Goal: Task Accomplishment & Management: Complete application form

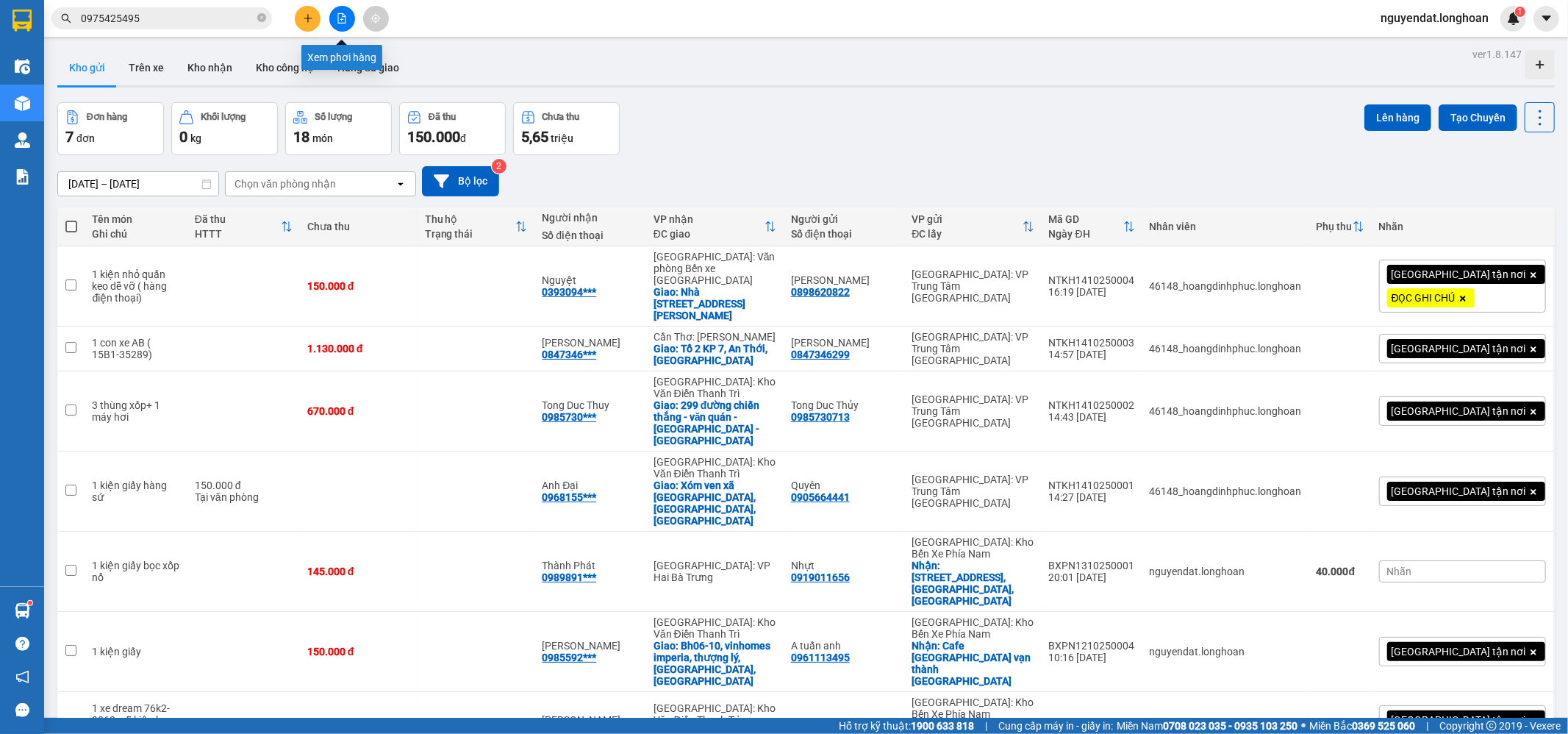
click at [353, 14] on button at bounding box center [343, 19] width 26 height 26
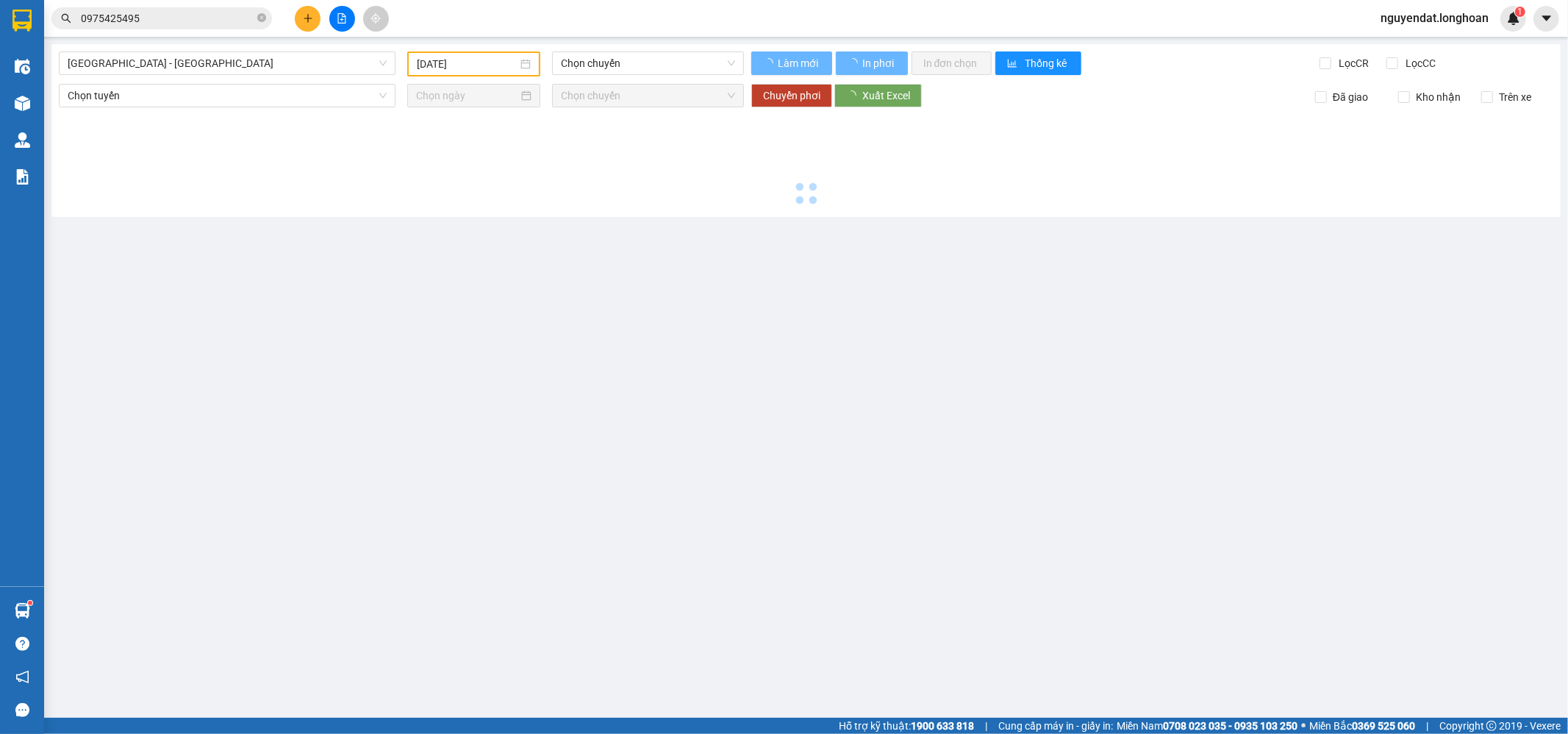
type input "[DATE]"
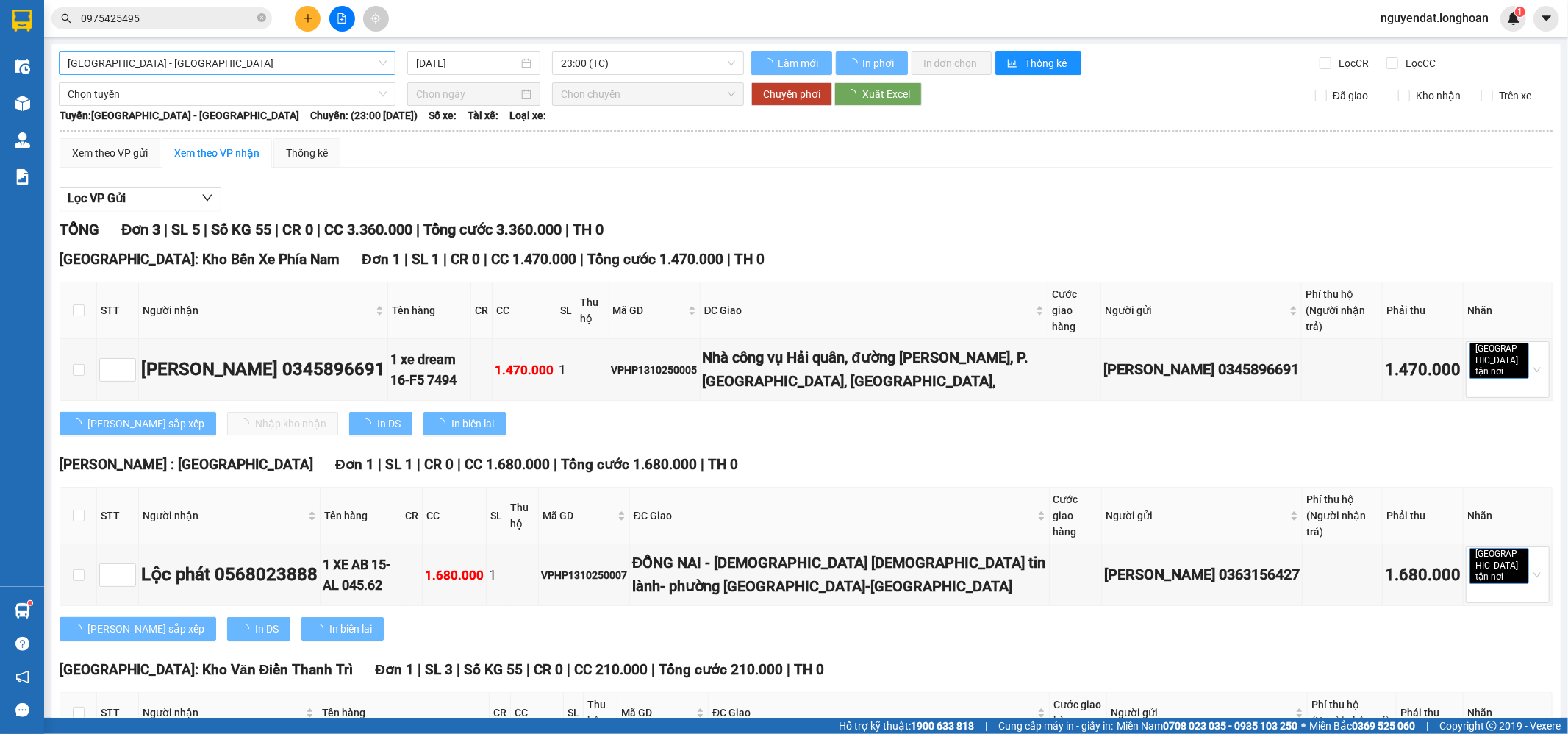
click at [285, 57] on span "[GEOGRAPHIC_DATA] - [GEOGRAPHIC_DATA]" at bounding box center [227, 62] width 319 height 22
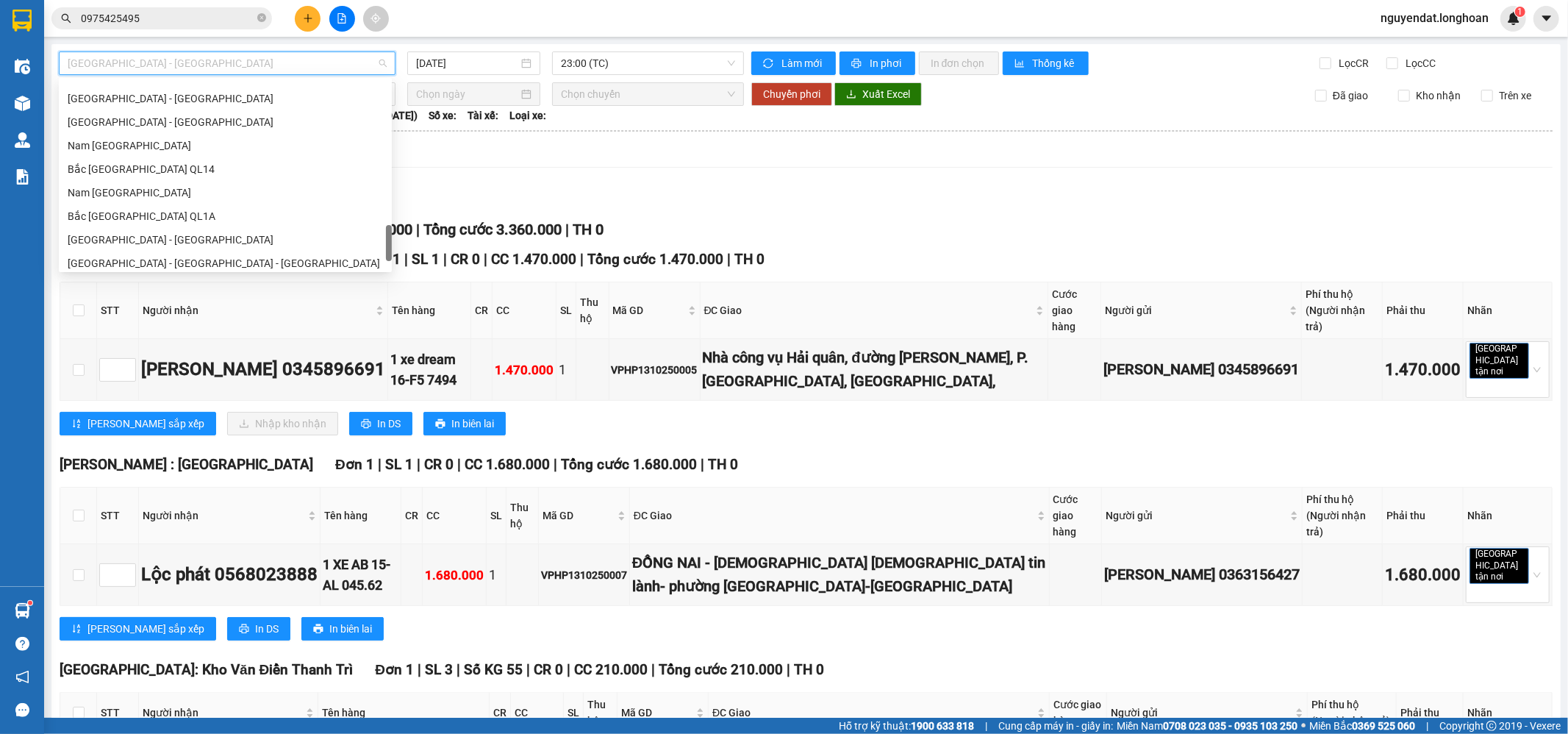
scroll to position [1035, 0]
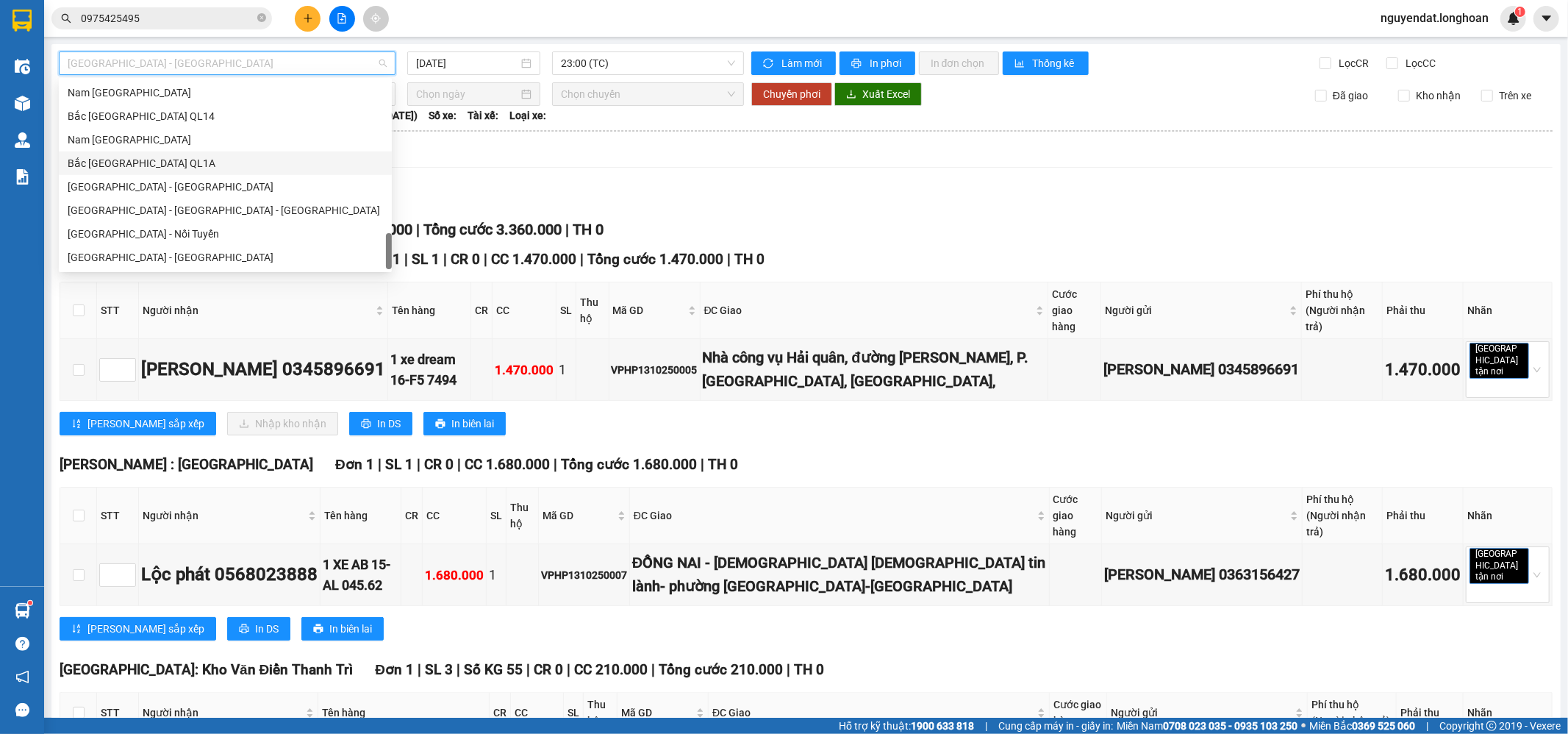
click at [136, 169] on div "Bắc [GEOGRAPHIC_DATA] QL1A" at bounding box center [225, 163] width 315 height 16
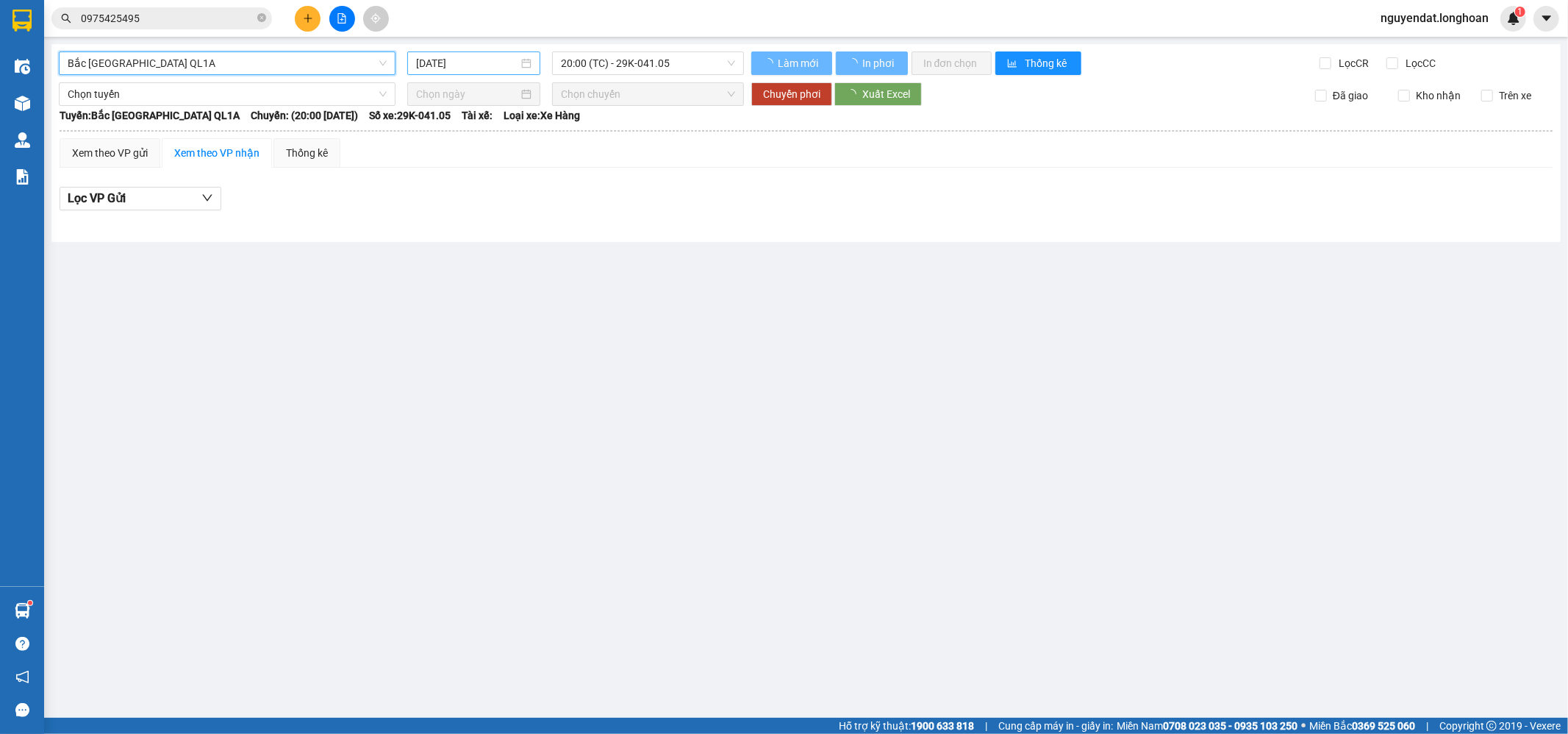
click at [483, 59] on input "[DATE]" at bounding box center [467, 62] width 102 height 16
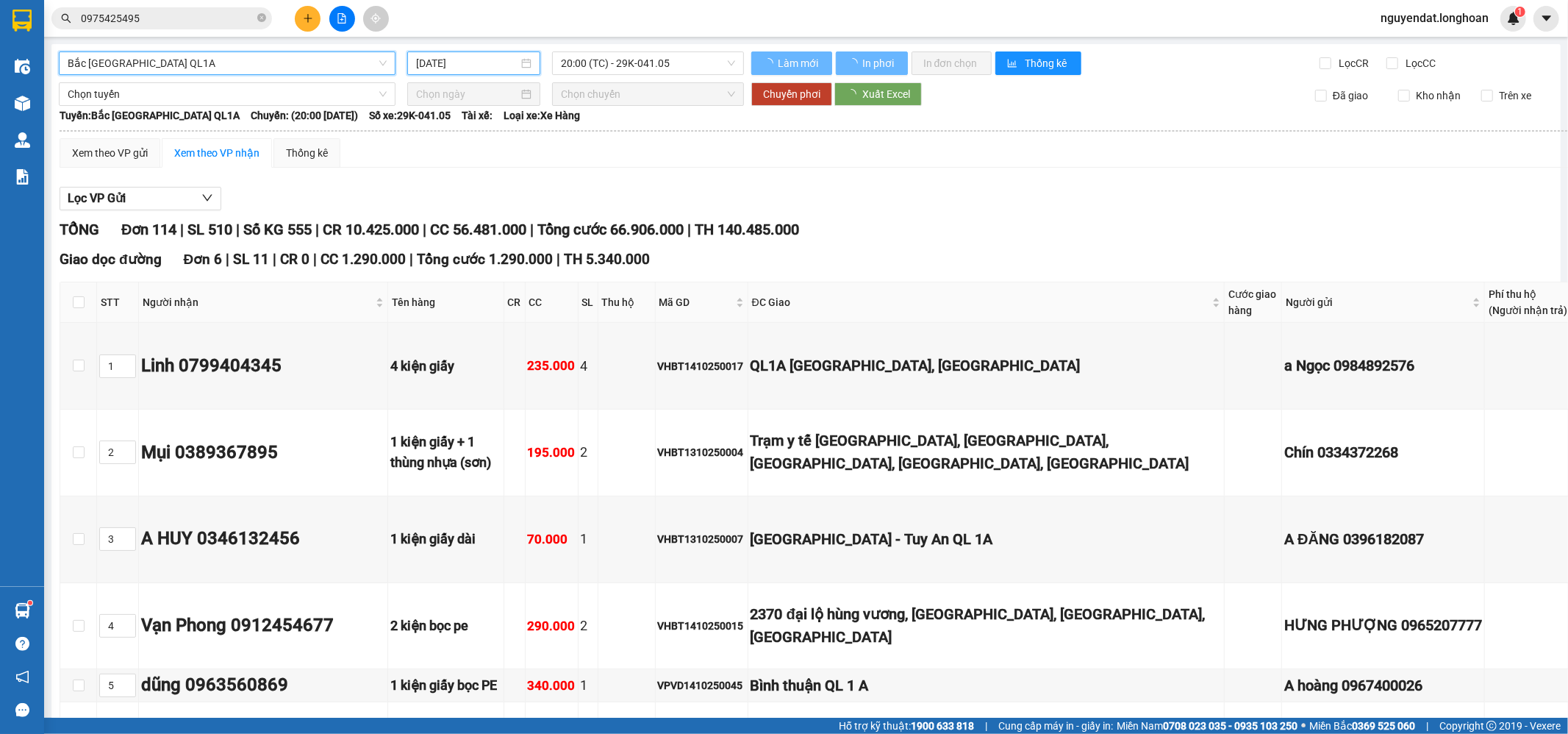
click at [483, 59] on input "[DATE]" at bounding box center [467, 62] width 102 height 16
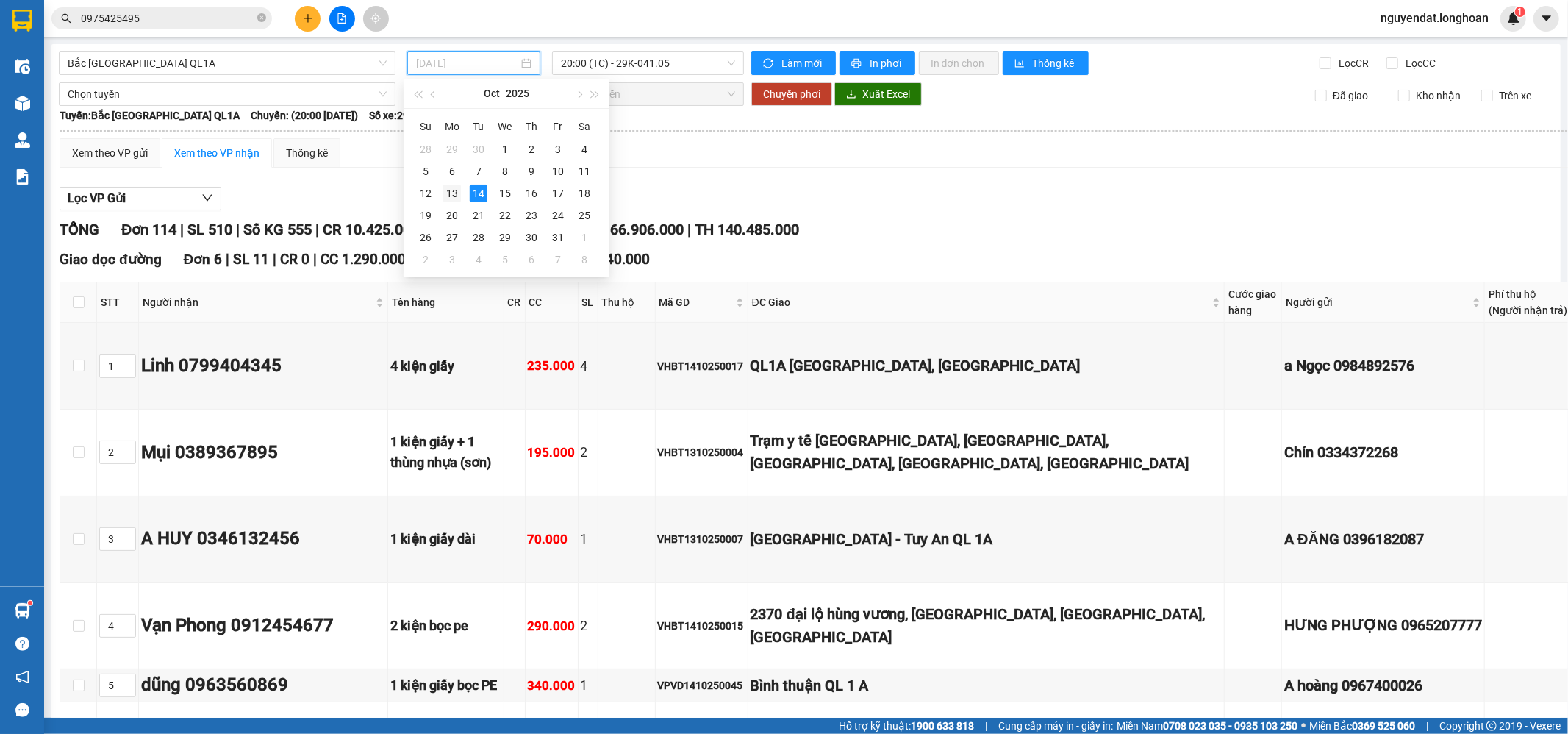
click at [450, 195] on div "13" at bounding box center [452, 193] width 17 height 17
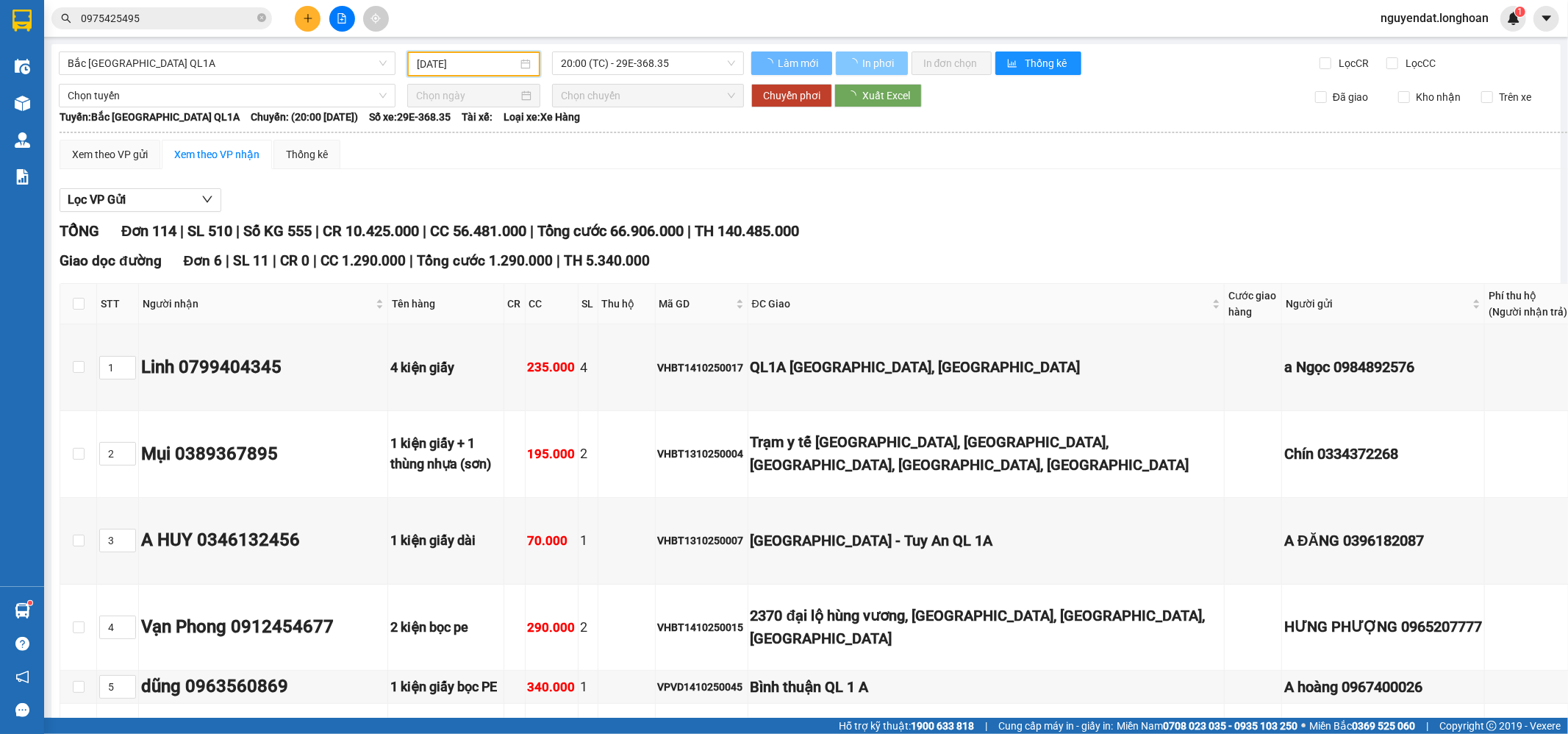
type input "[DATE]"
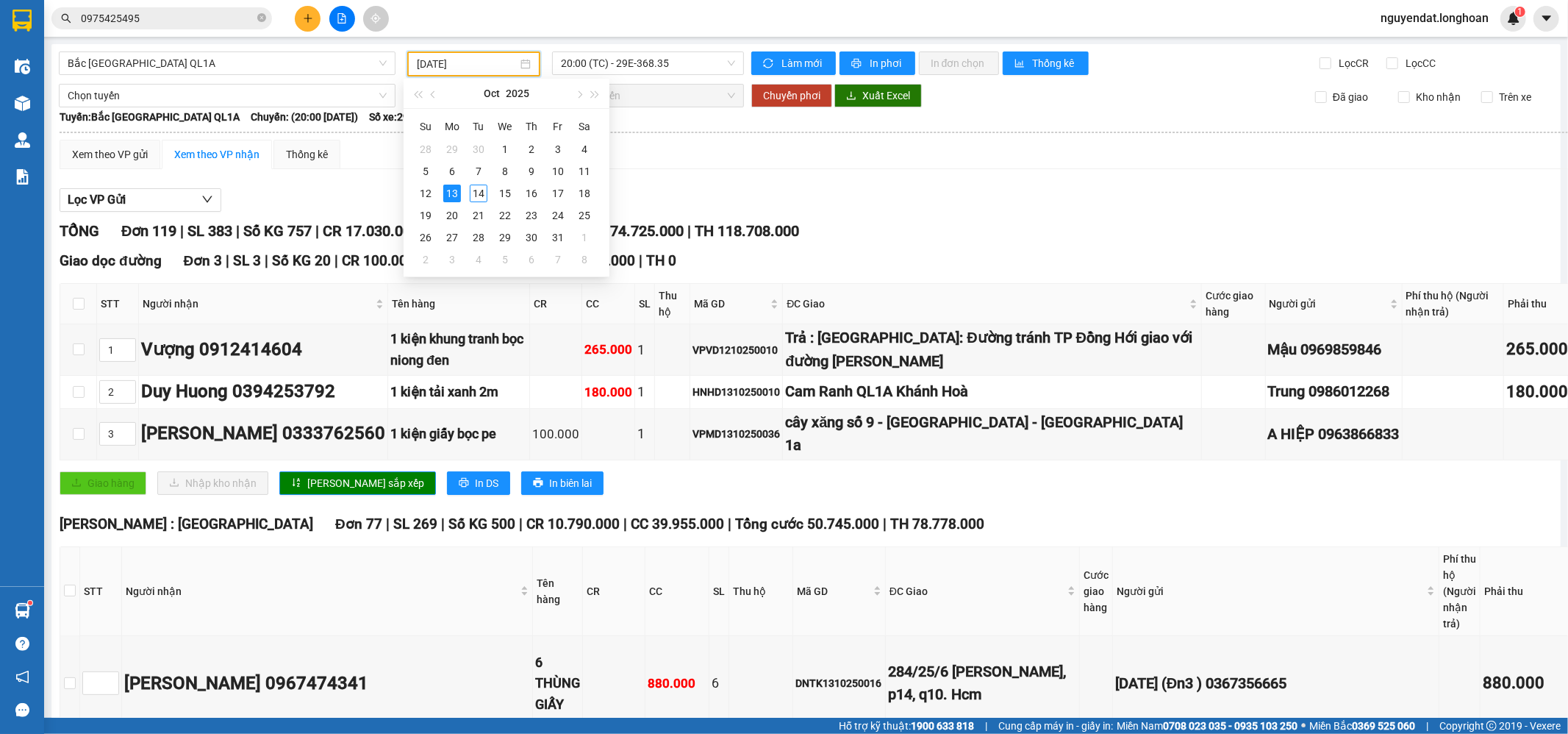
click at [910, 236] on div "TỔNG Đơn 119 | SL 383 | Số KG 757 | CR 17.030.000 | CC 57.695.000 | Tổng cước 7…" at bounding box center [860, 231] width 1600 height 23
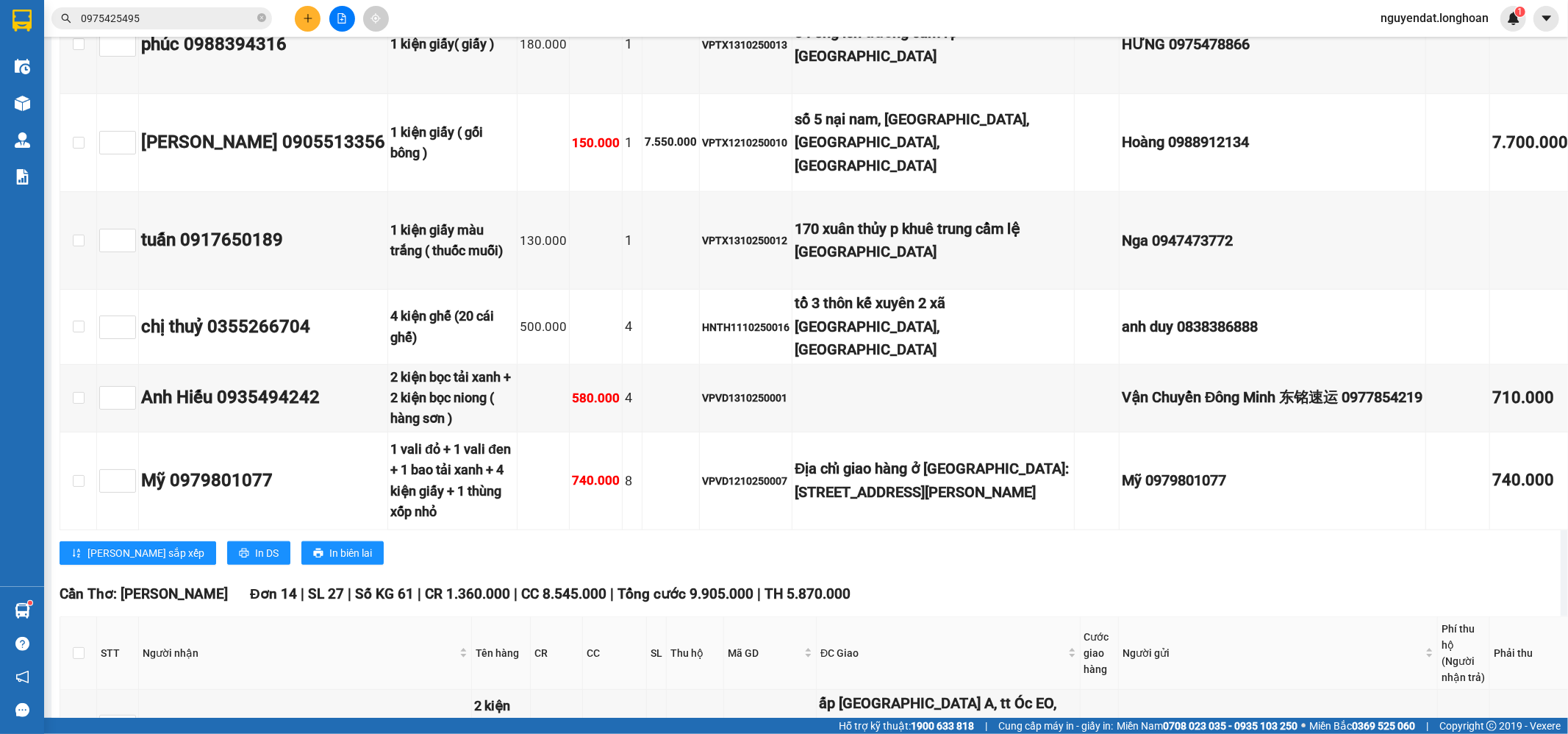
scroll to position [9776, 0]
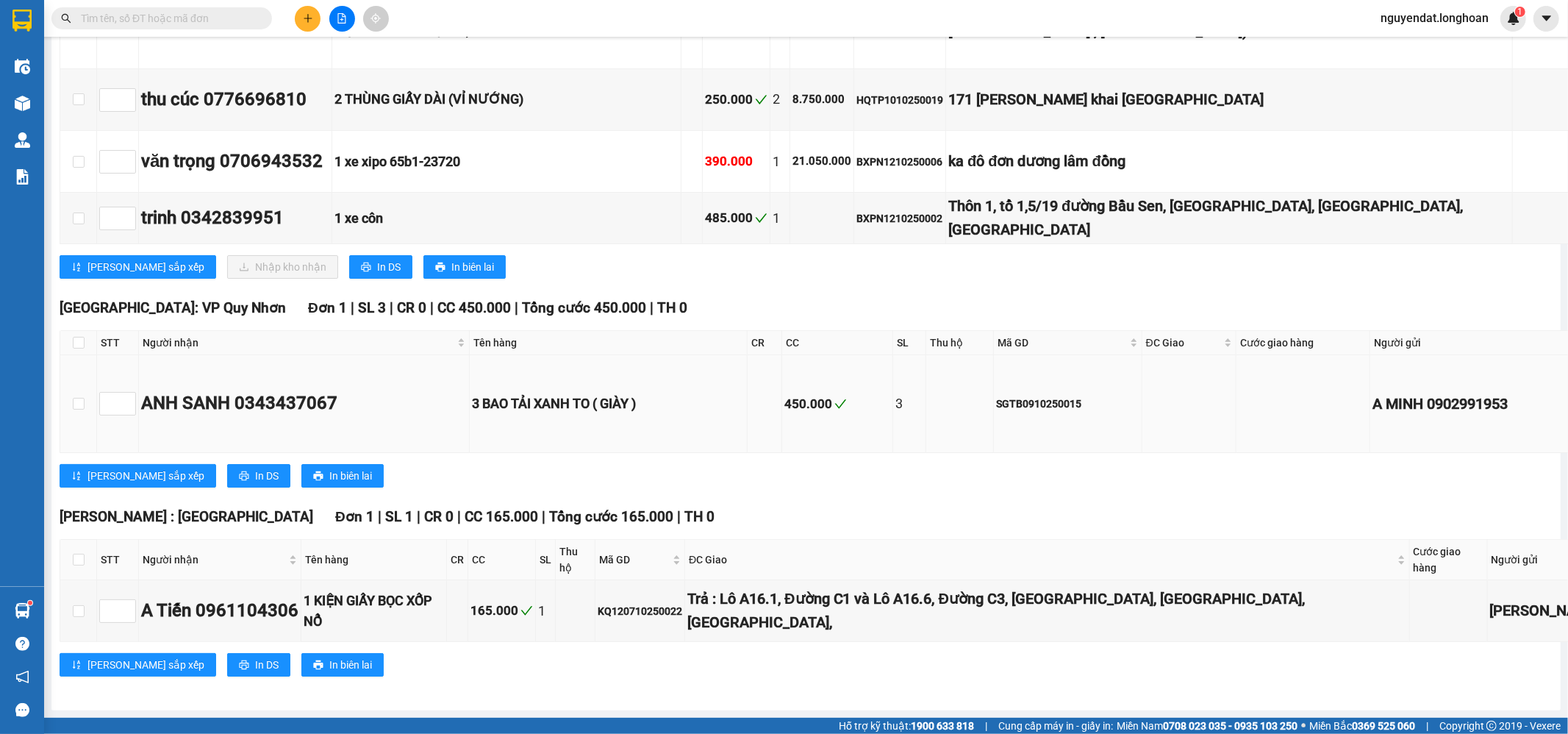
scroll to position [8755, 0]
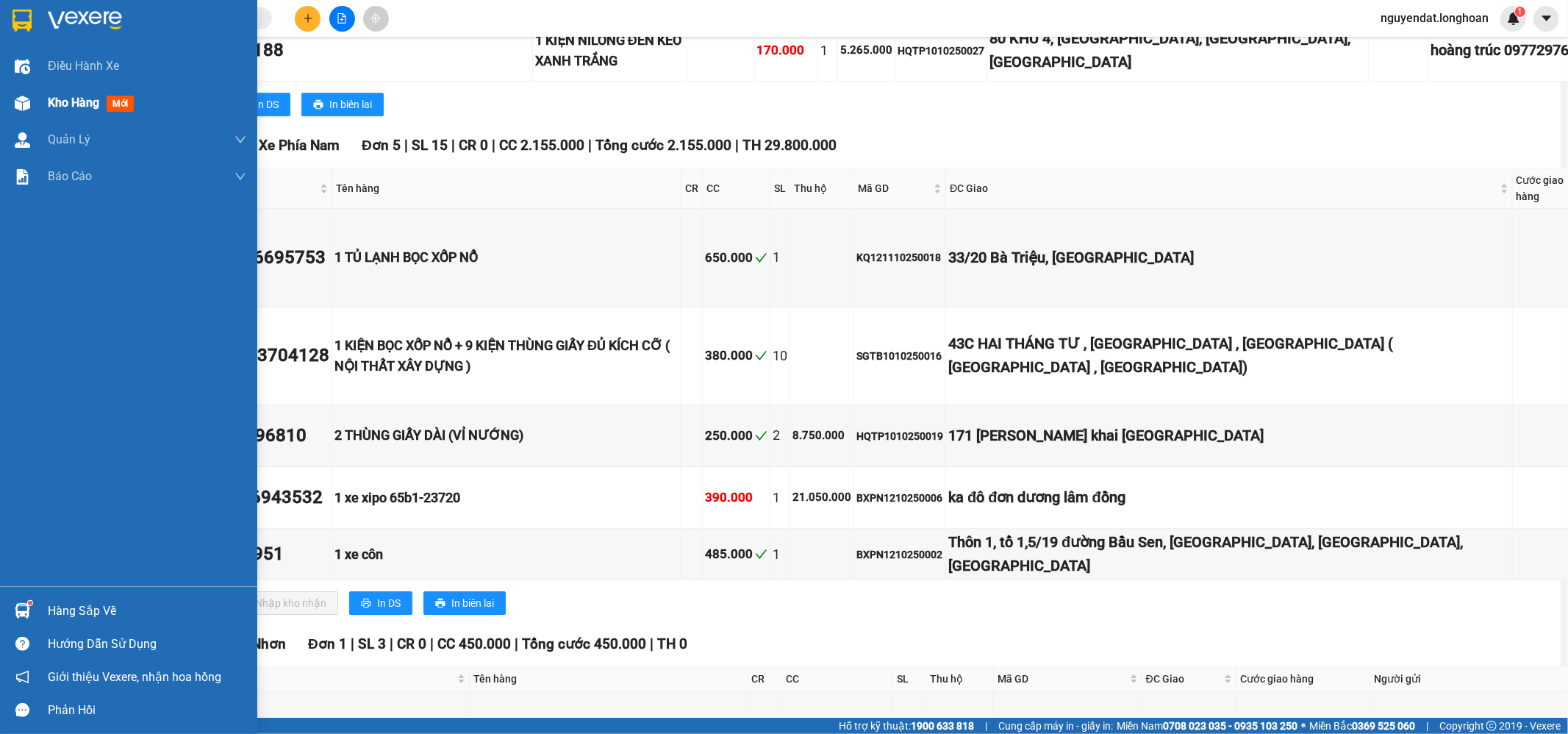
click at [23, 105] on img at bounding box center [23, 103] width 16 height 16
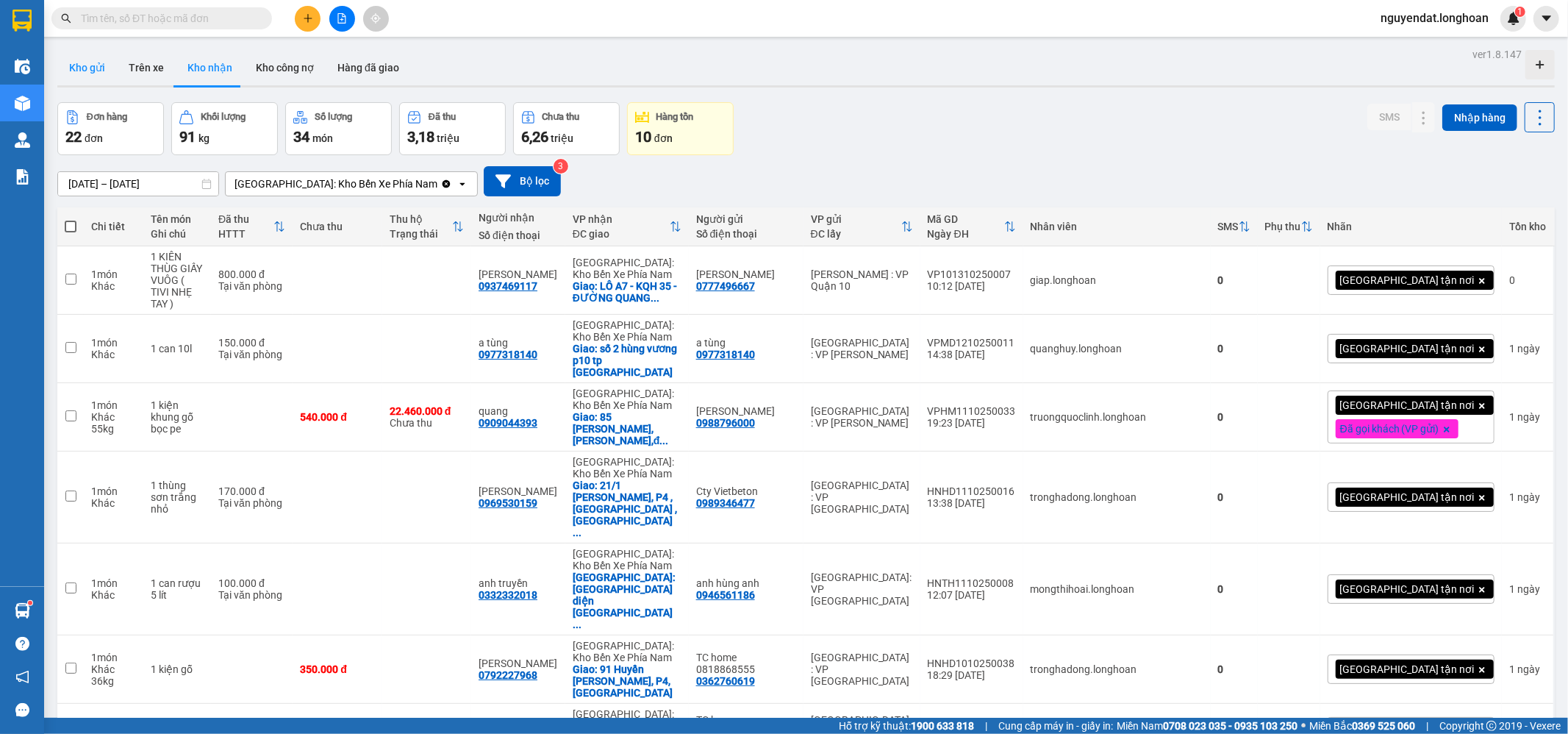
click at [78, 65] on button "Kho gửi" at bounding box center [87, 67] width 59 height 35
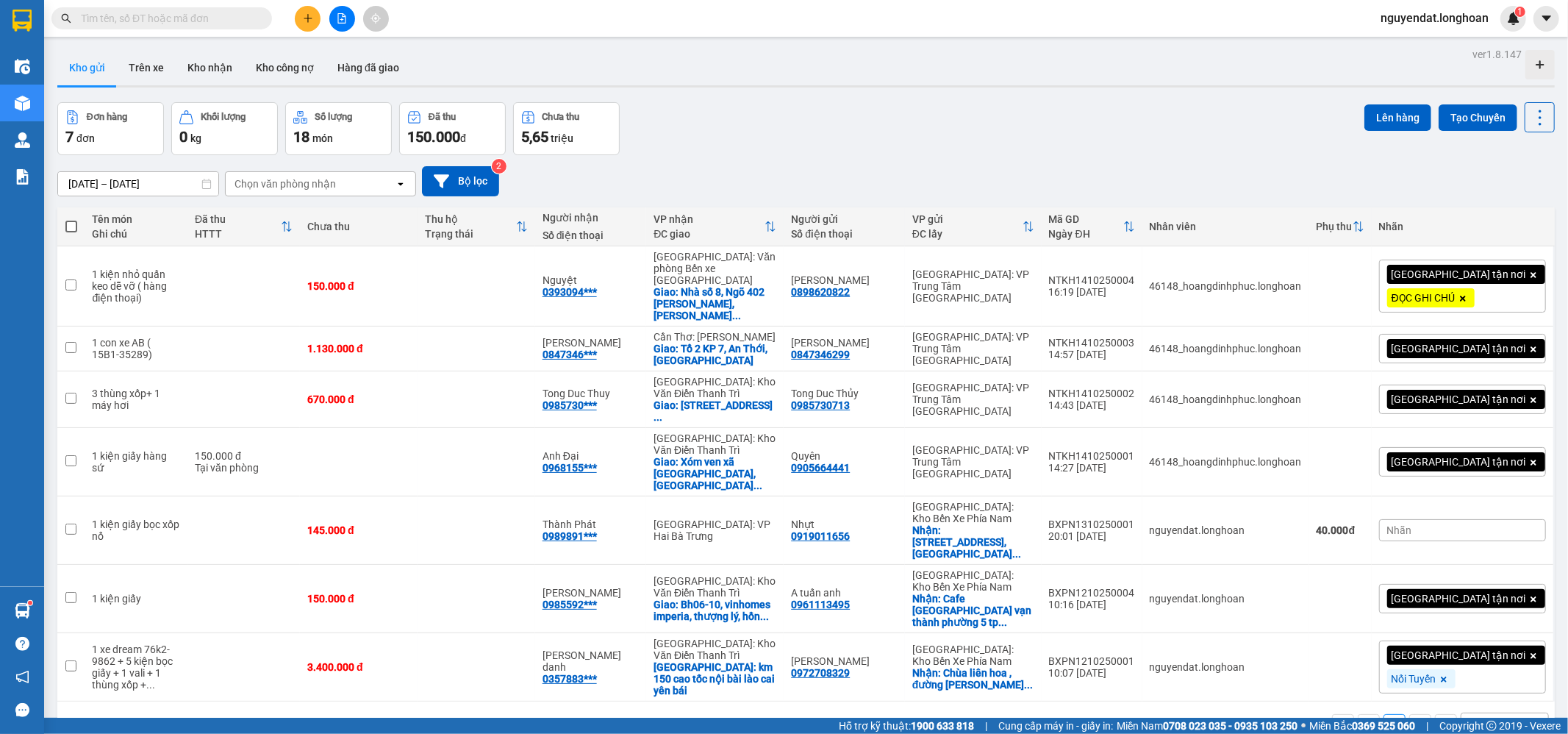
drag, startPoint x: 715, startPoint y: 101, endPoint x: 674, endPoint y: 88, distance: 43.0
click at [703, 97] on div "ver 1.8.147 Kho gửi Trên xe Kho nhận Kho công nợ Hàng đã giao Đơn hàng 7 đơn Kh…" at bounding box center [805, 411] width 1509 height 734
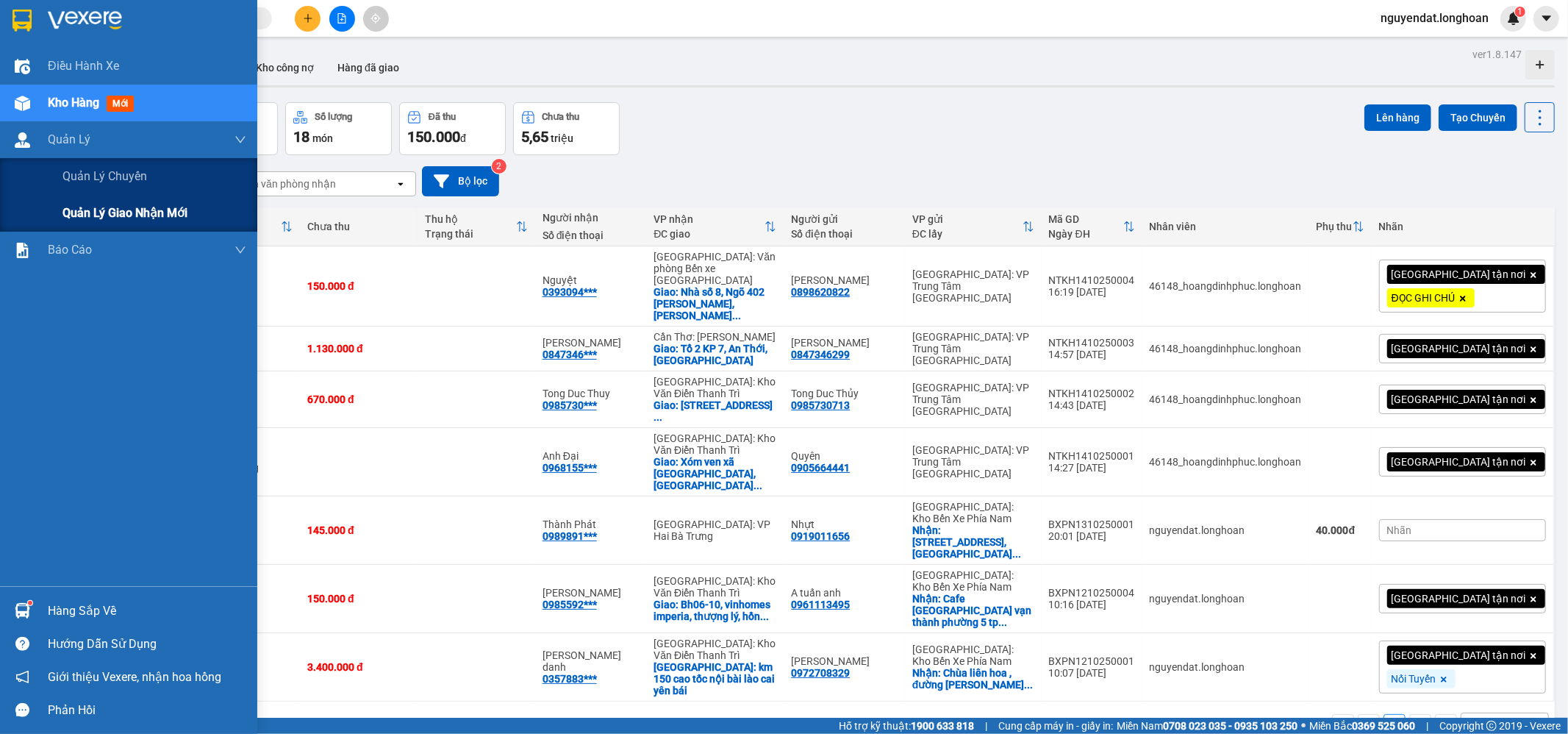
click at [71, 213] on span "Quản lý giao nhận mới" at bounding box center [125, 213] width 125 height 18
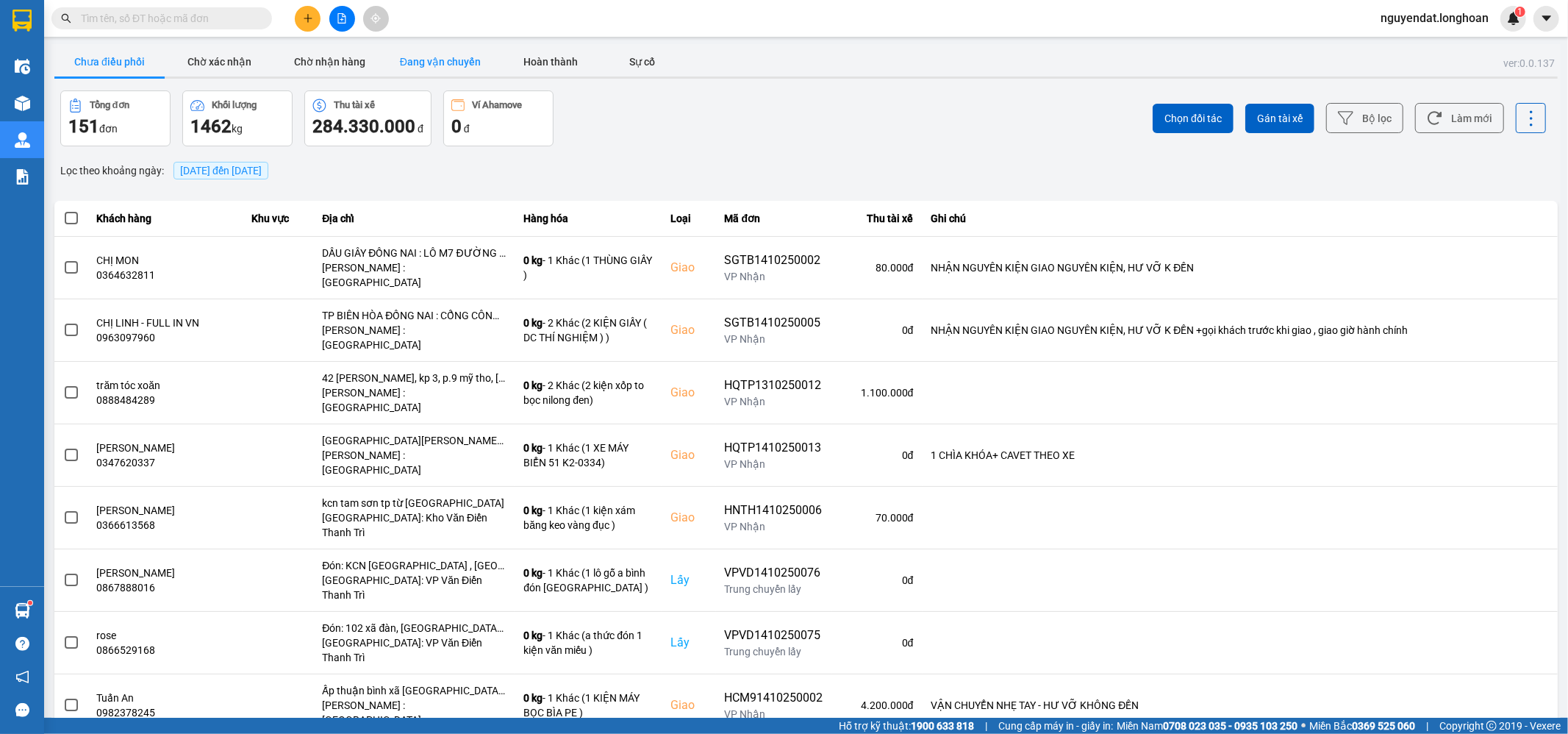
click at [392, 60] on button "Đang vận chuyển" at bounding box center [440, 62] width 110 height 29
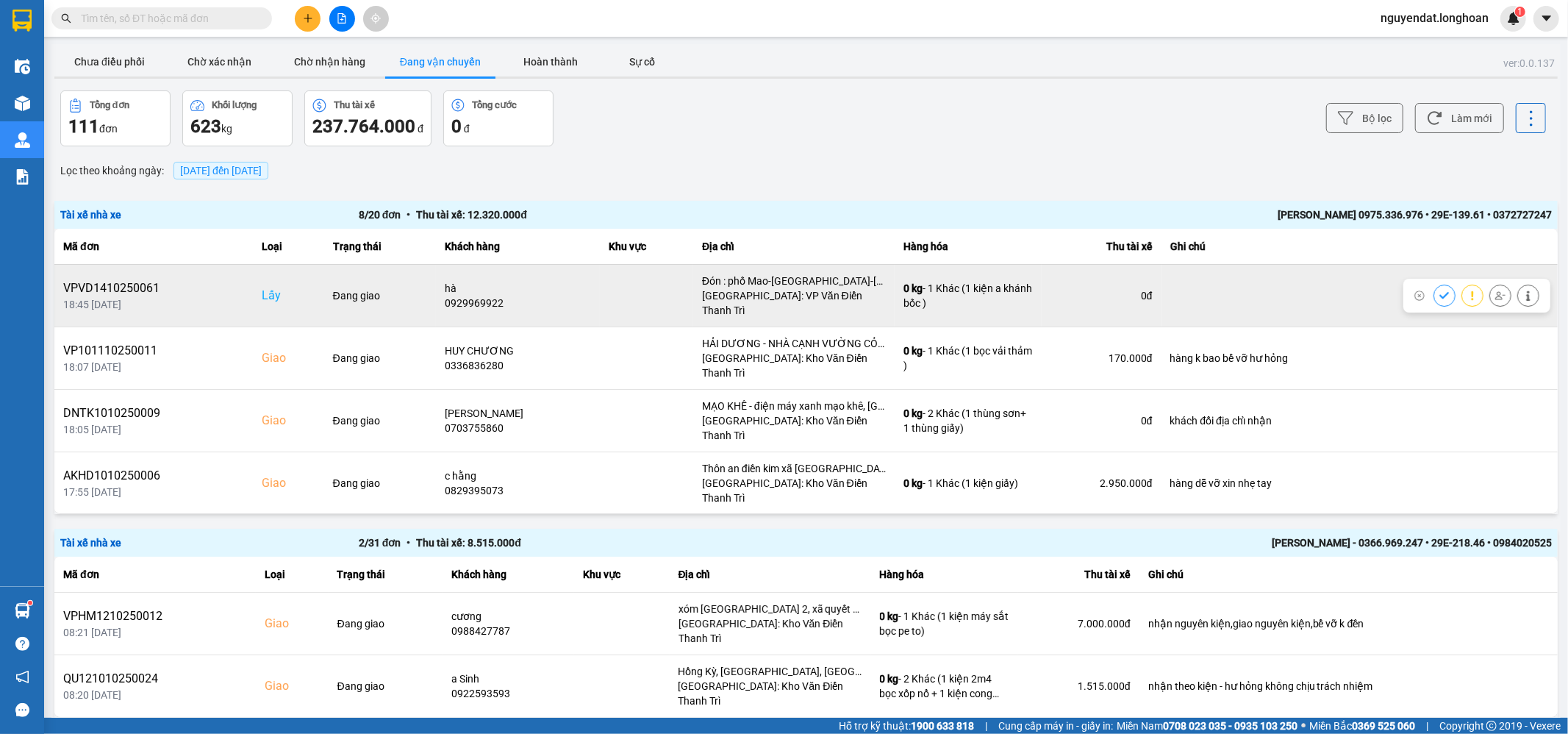
click at [127, 283] on div "VPVD1410250061" at bounding box center [154, 288] width 181 height 17
copy div "VPVD1410250061"
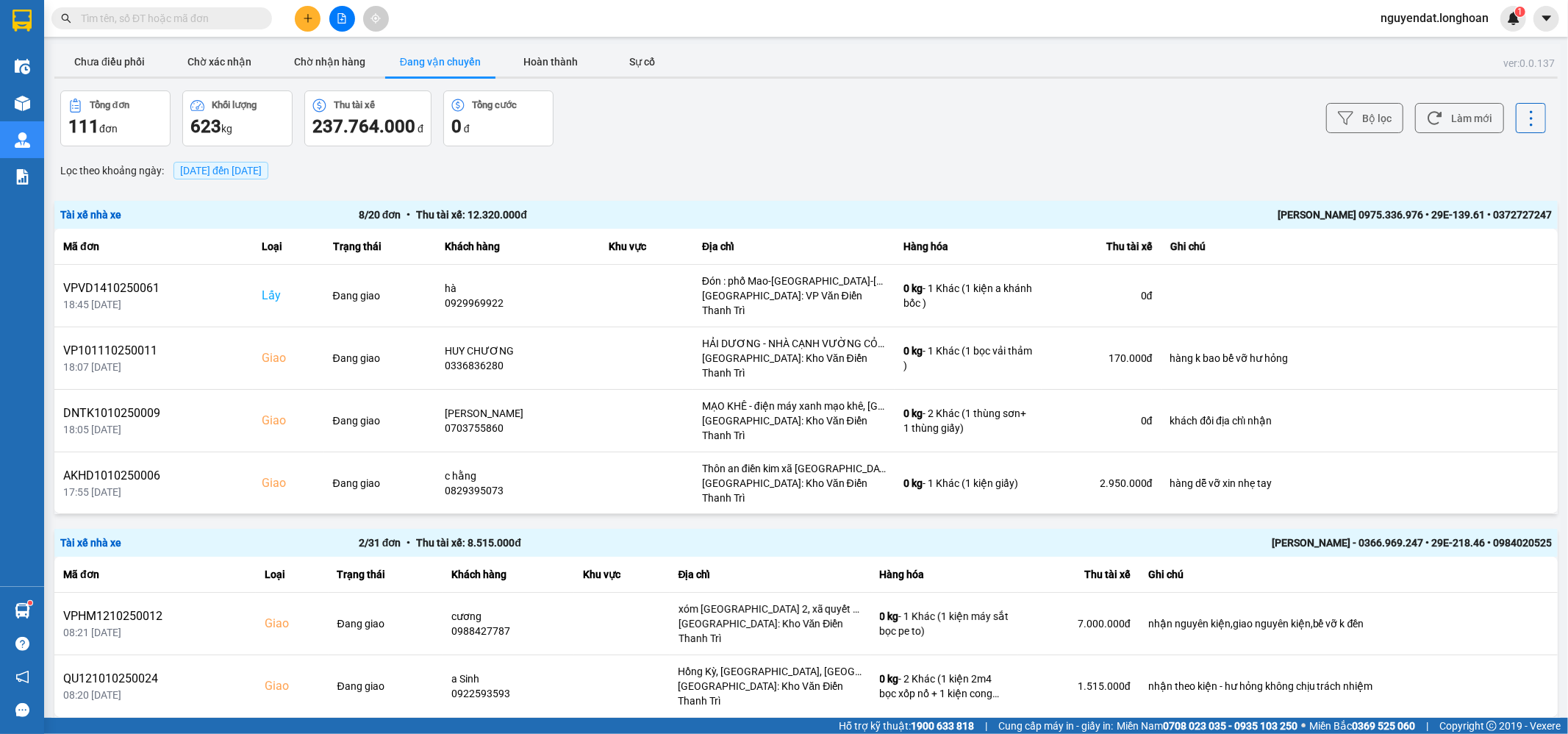
click at [193, 21] on input "text" at bounding box center [167, 18] width 173 height 16
paste input "VPVD1410250061"
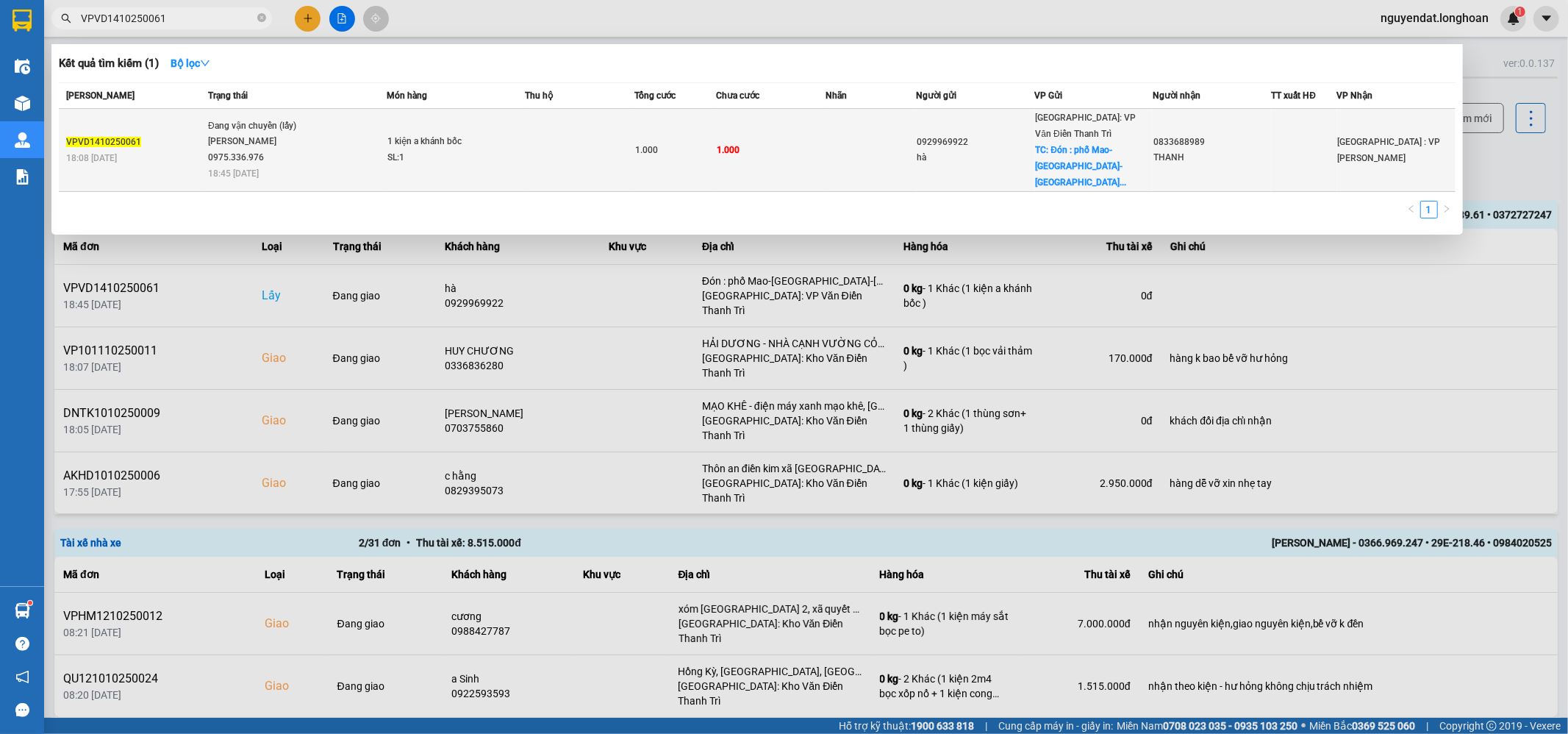
type input "VPVD1410250061"
drag, startPoint x: 629, startPoint y: 148, endPoint x: 693, endPoint y: 148, distance: 64.0
click at [635, 148] on tr "VPVD1410250061 18:08 - 14/10 Đang vận chuyển (lấy) Vũ Văn Khánh 0975.336.976 18…" at bounding box center [757, 151] width 1397 height 83
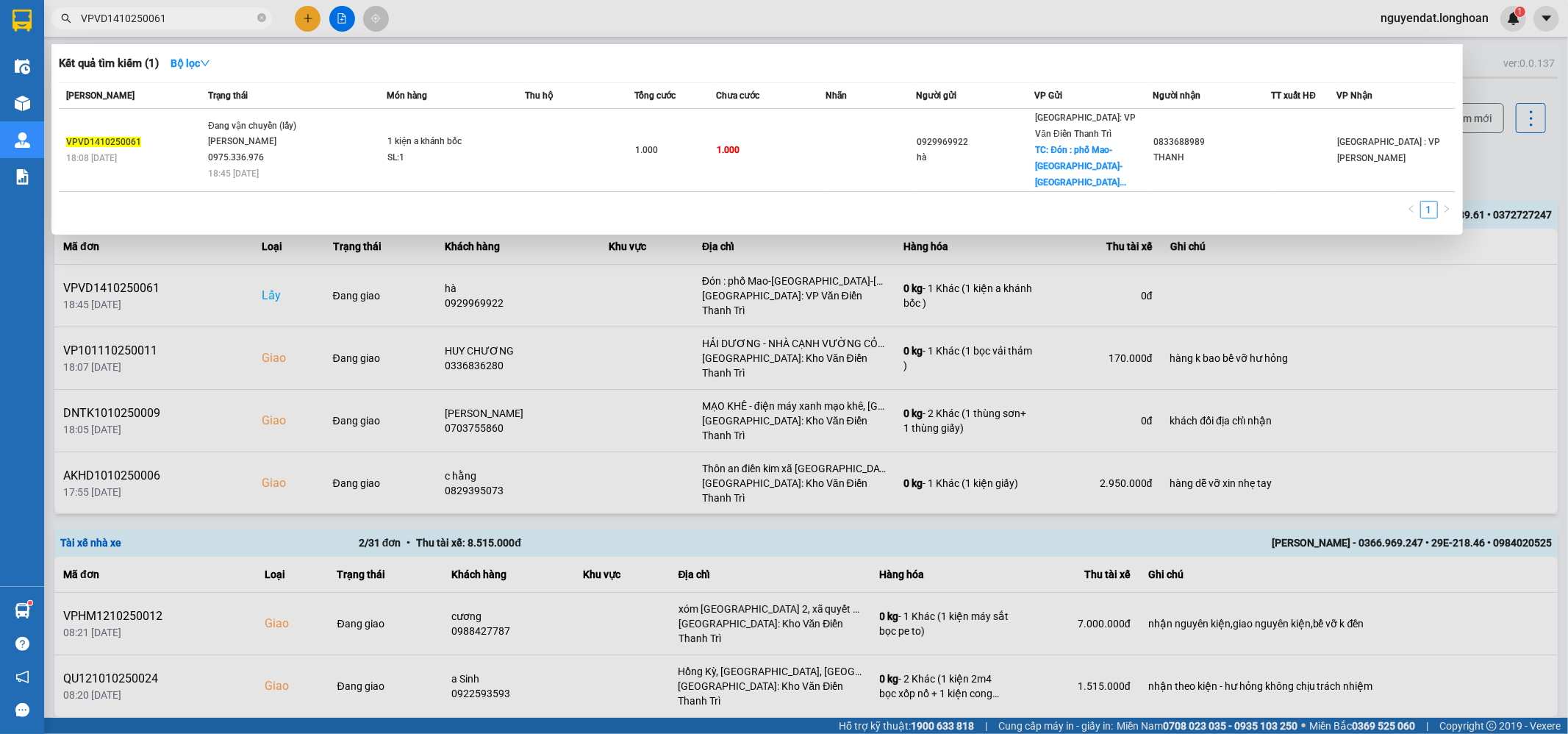
click at [636, 301] on div at bounding box center [784, 367] width 1568 height 734
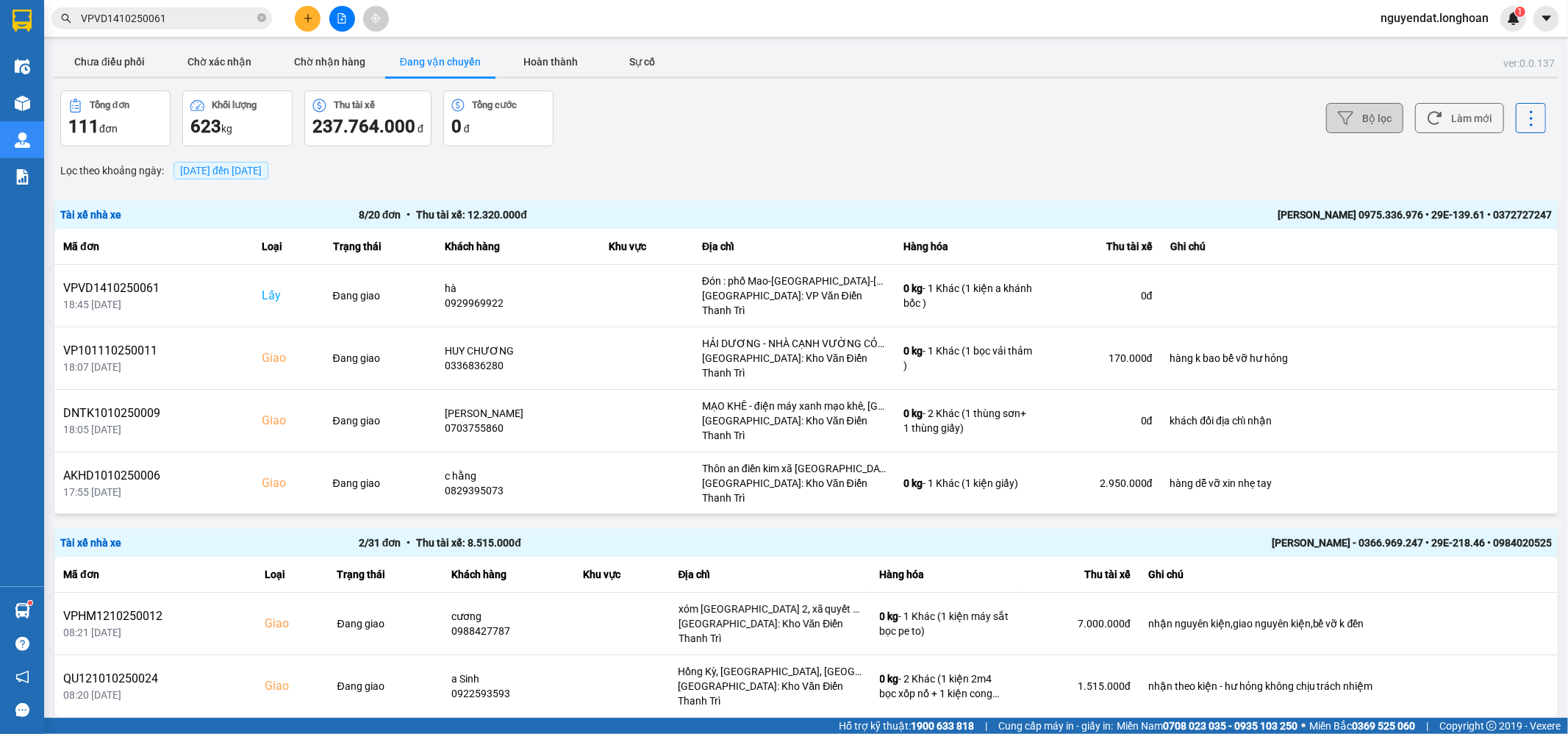
click at [1376, 124] on button "Bộ lọc" at bounding box center [1365, 118] width 78 height 30
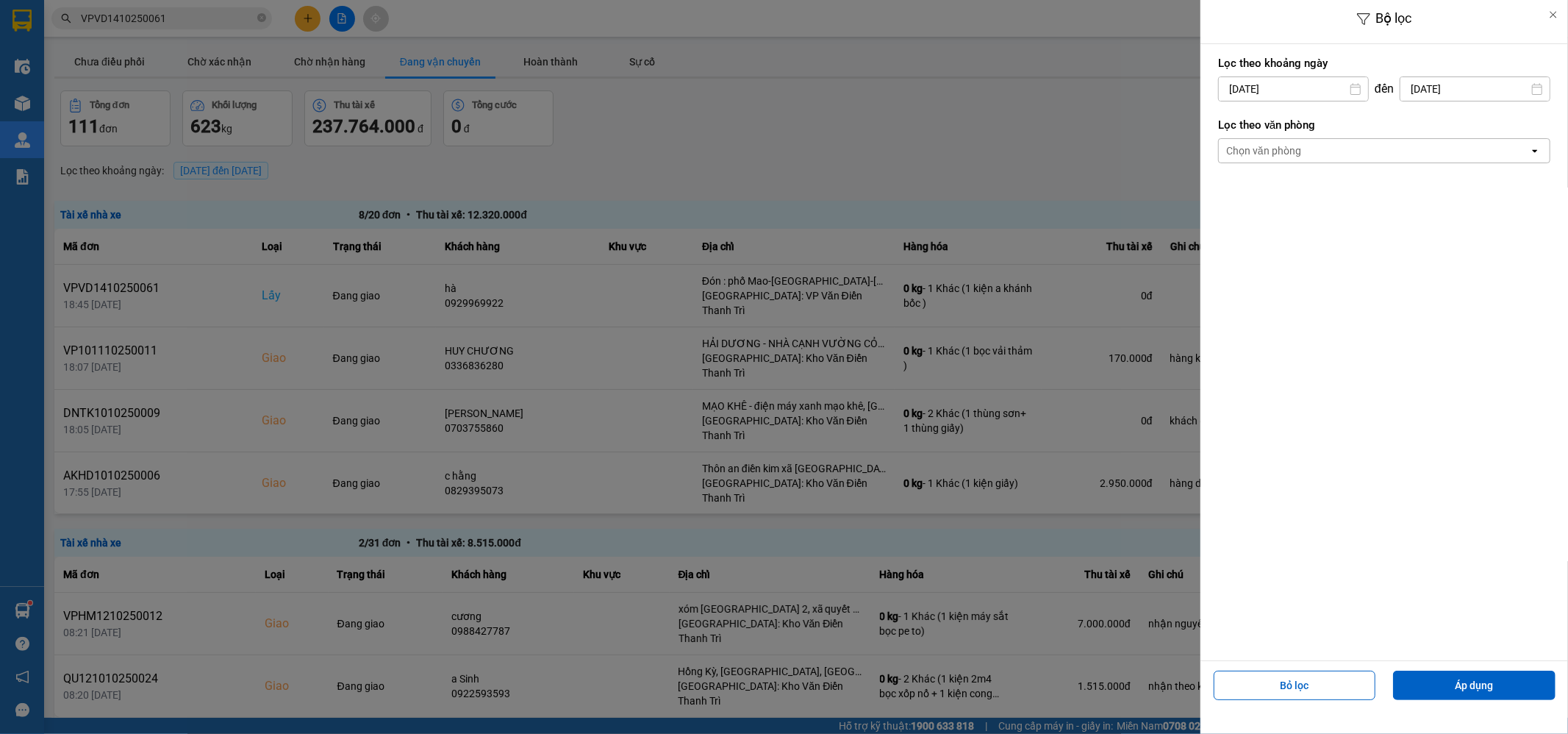
click at [1416, 145] on div "Chọn văn phòng" at bounding box center [1374, 151] width 310 height 23
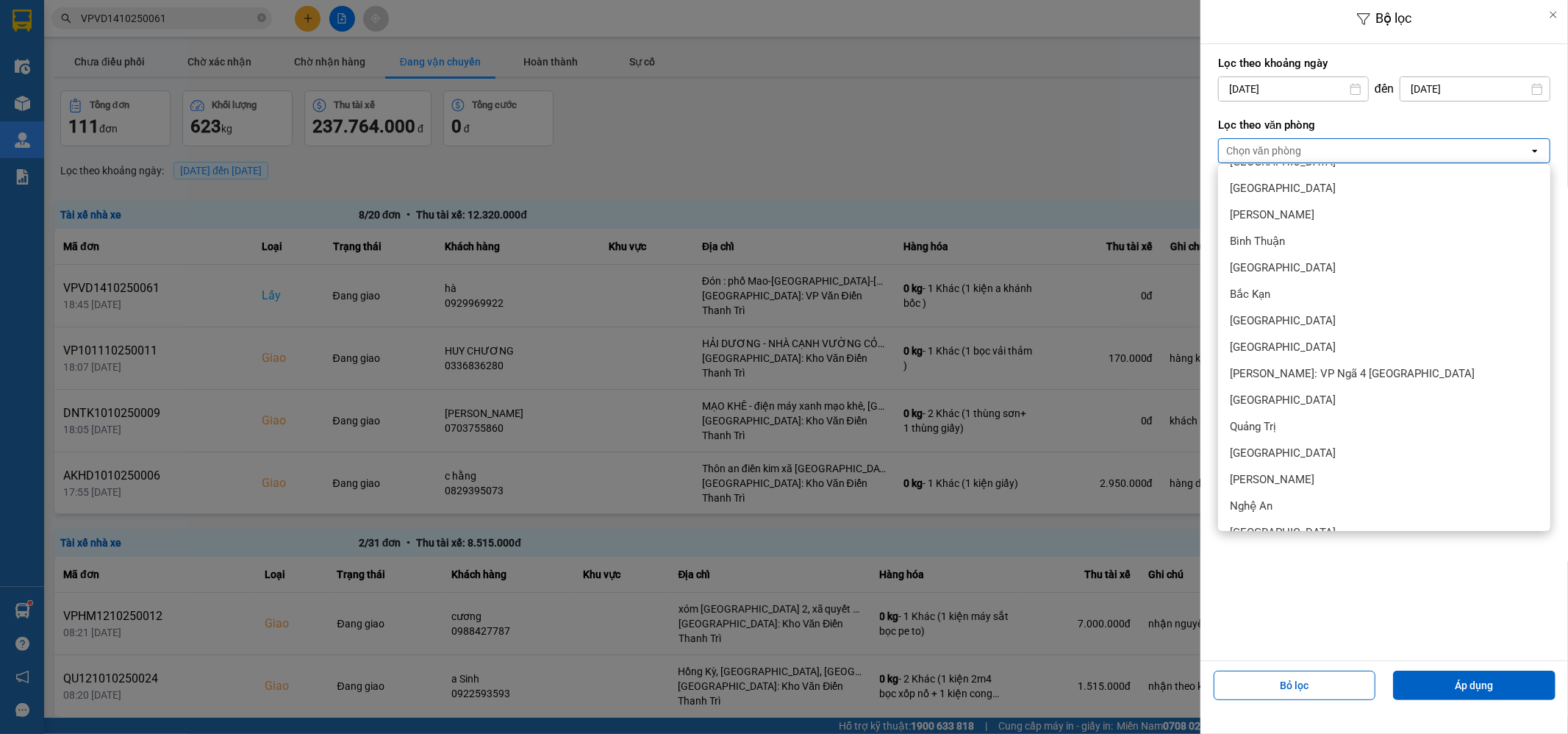
scroll to position [489, 0]
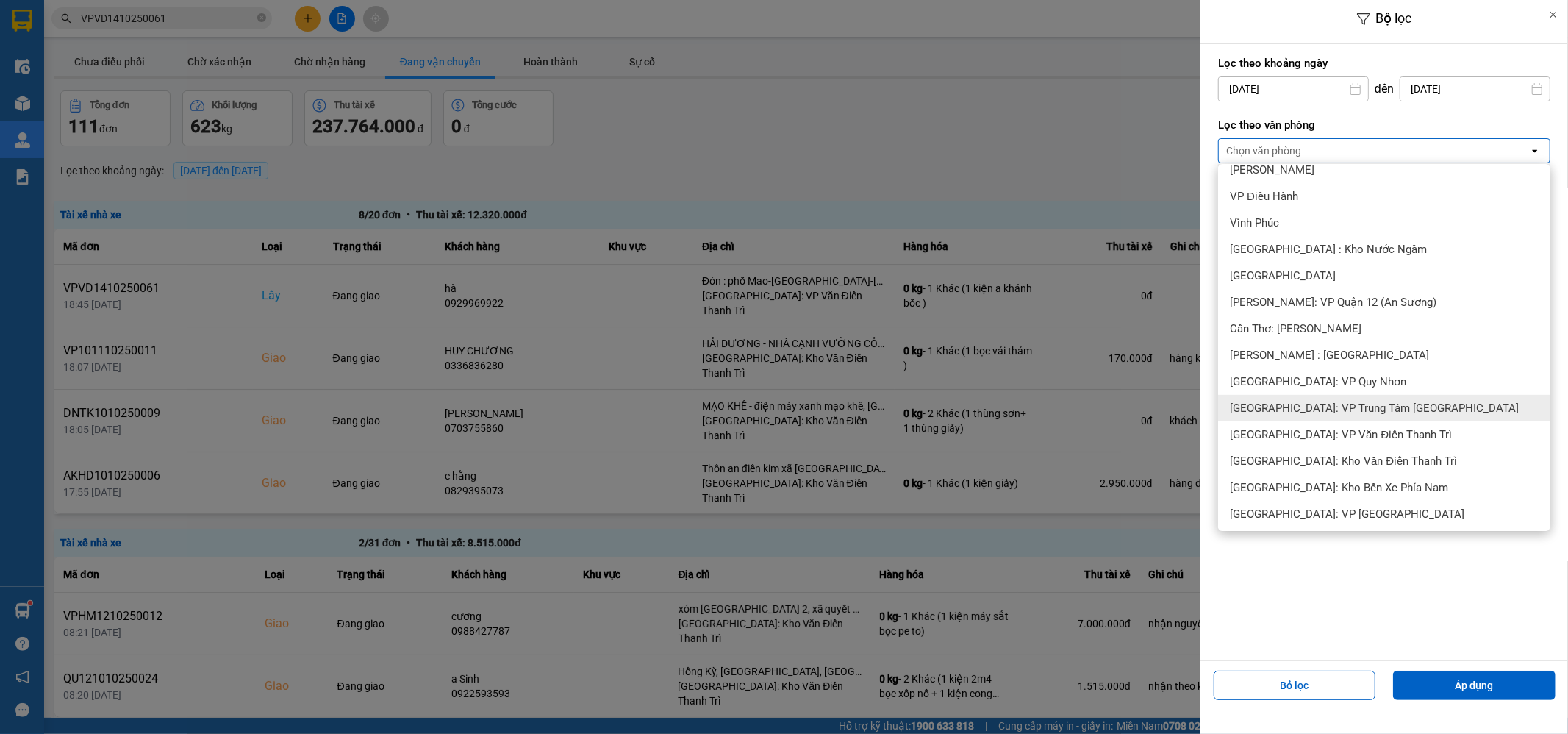
click at [1418, 404] on span "[GEOGRAPHIC_DATA]: VP Trung Tâm [GEOGRAPHIC_DATA]" at bounding box center [1375, 408] width 289 height 15
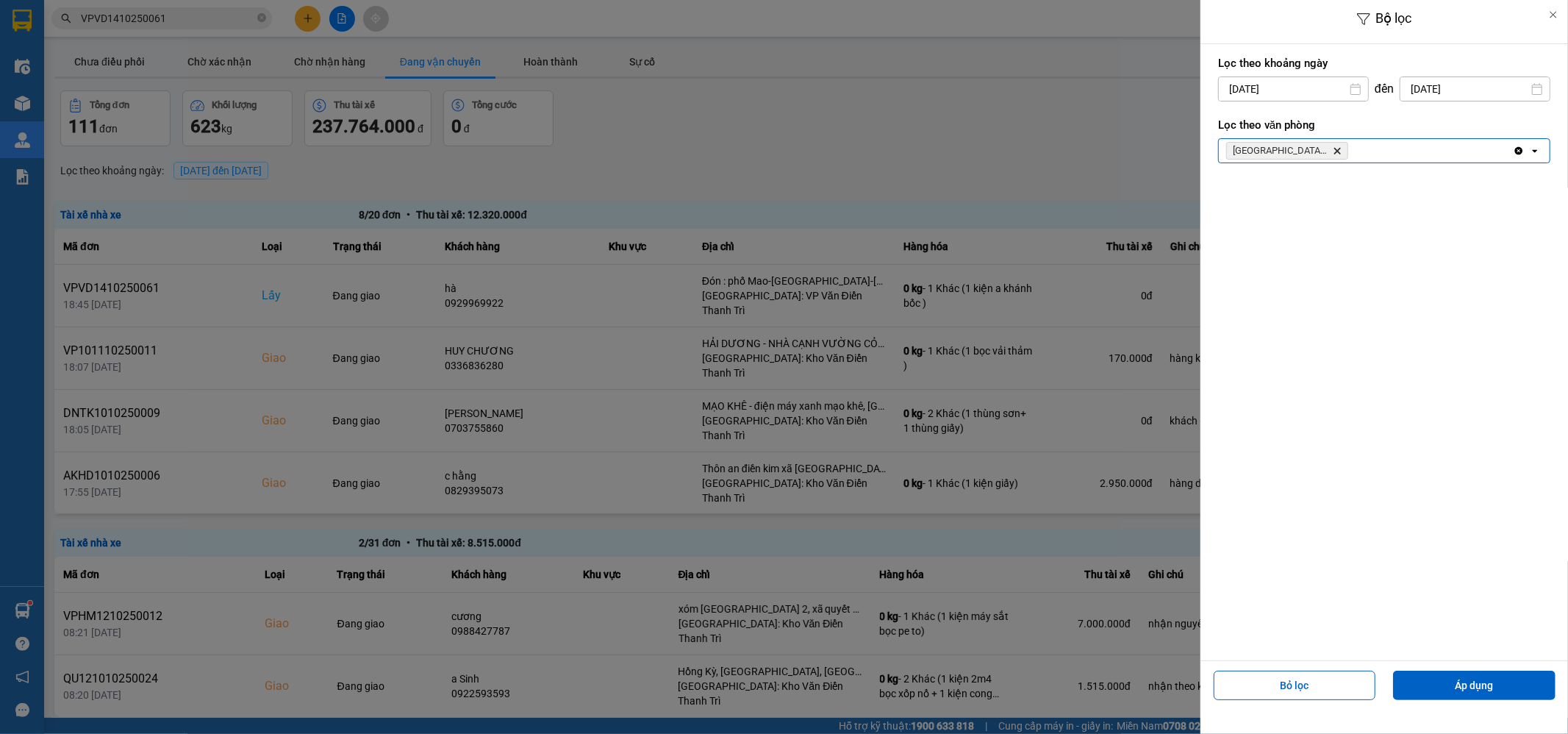
click at [1397, 159] on div "Khánh Hòa: VP Trung Tâm TP Nha Trang Delete" at bounding box center [1366, 151] width 294 height 23
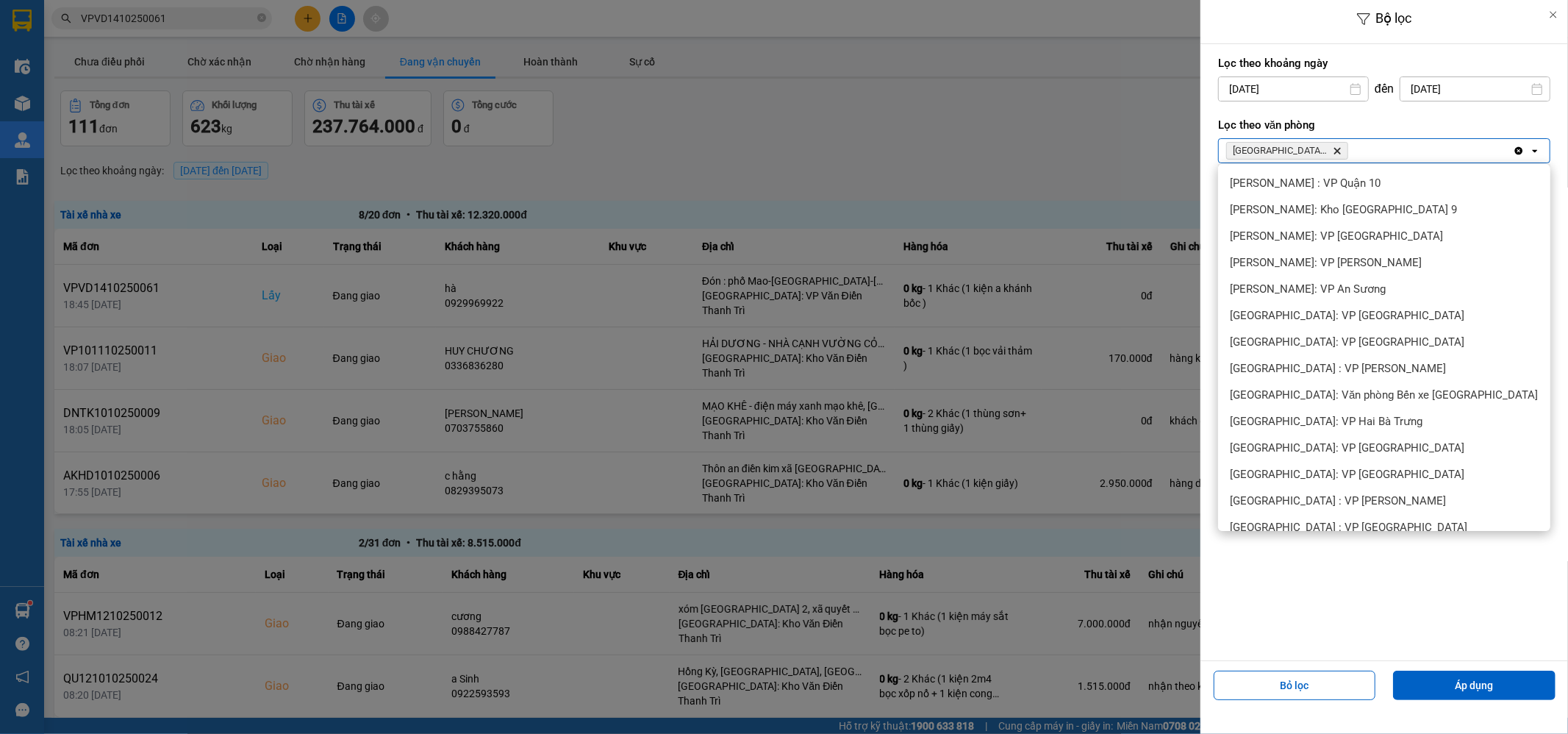
scroll to position [550, 0]
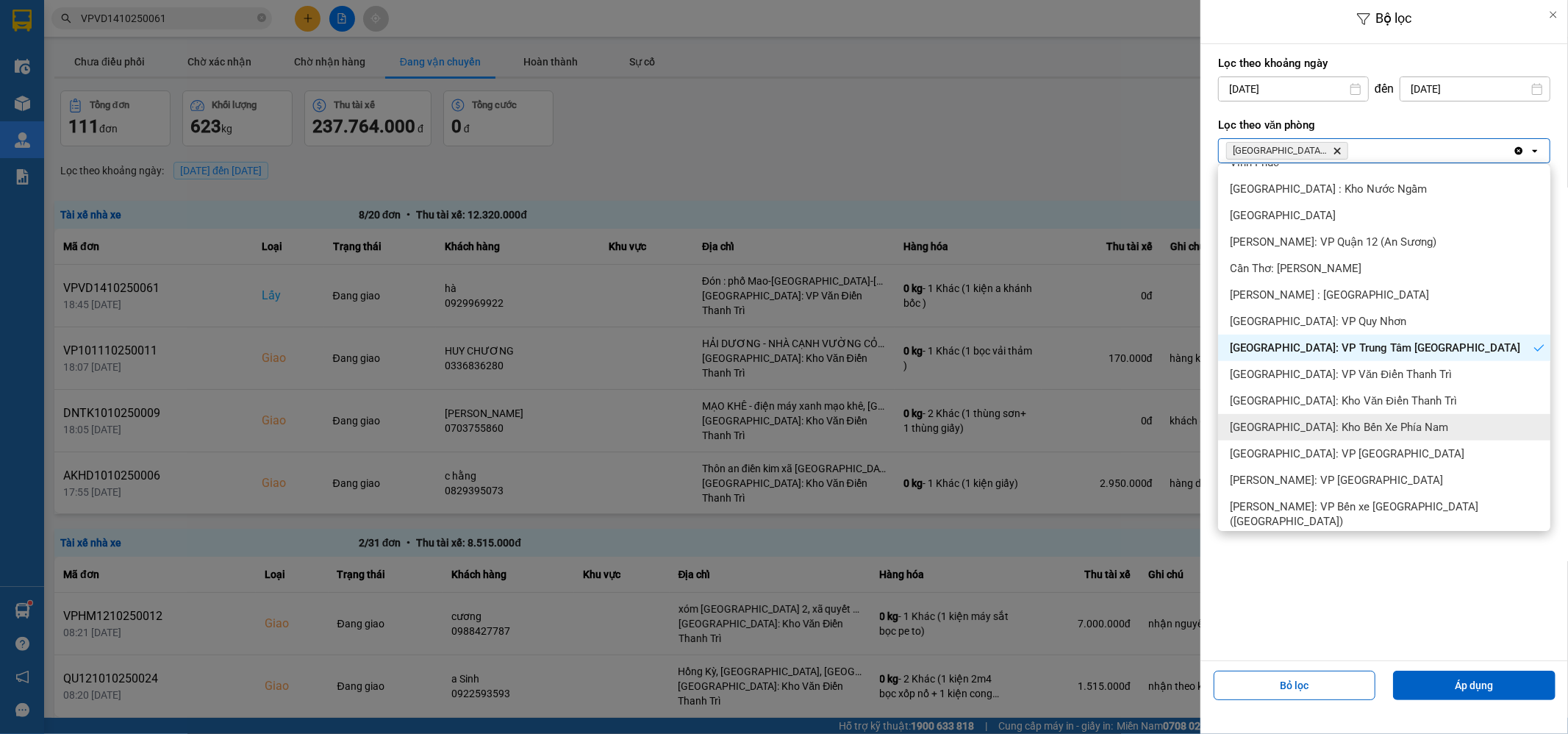
click at [1400, 424] on div "[GEOGRAPHIC_DATA]: Kho Bến Xe Phía Nam" at bounding box center [1384, 427] width 332 height 26
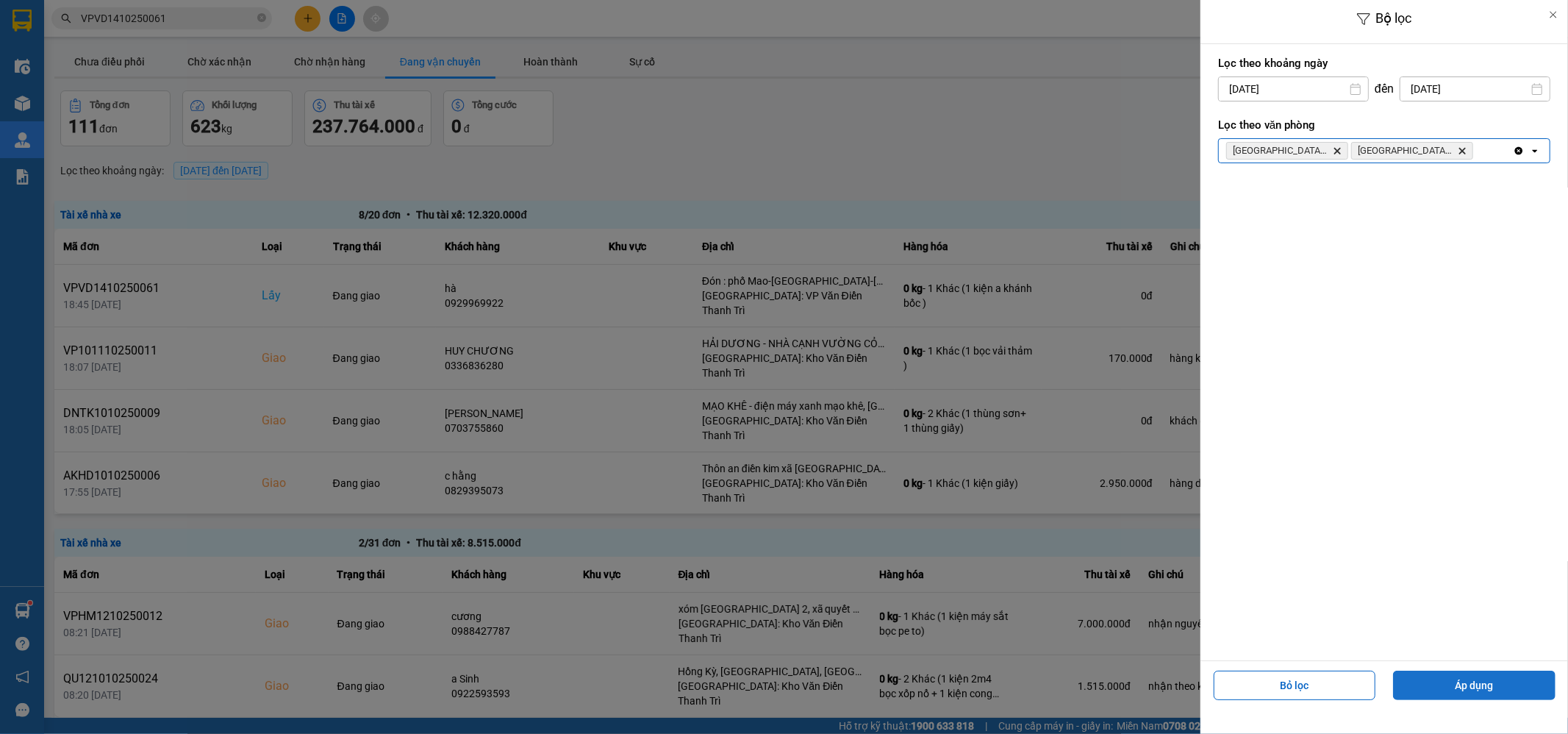
drag, startPoint x: 1487, startPoint y: 695, endPoint x: 1487, endPoint y: 683, distance: 12.0
click at [1487, 694] on button "Áp dụng" at bounding box center [1475, 685] width 163 height 29
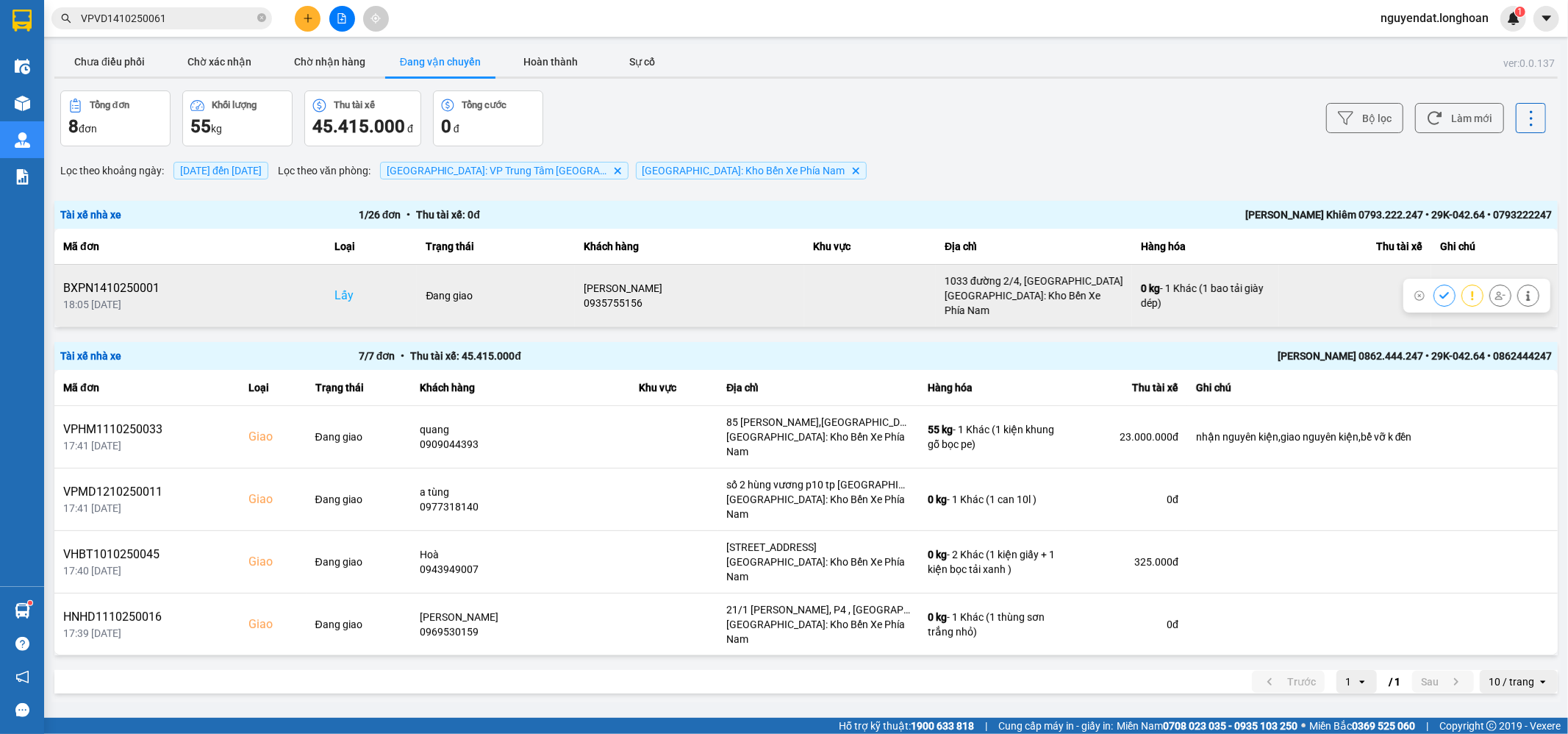
click at [110, 283] on div "BXPN1410250001" at bounding box center [190, 288] width 254 height 17
copy div "BXPN1410250001"
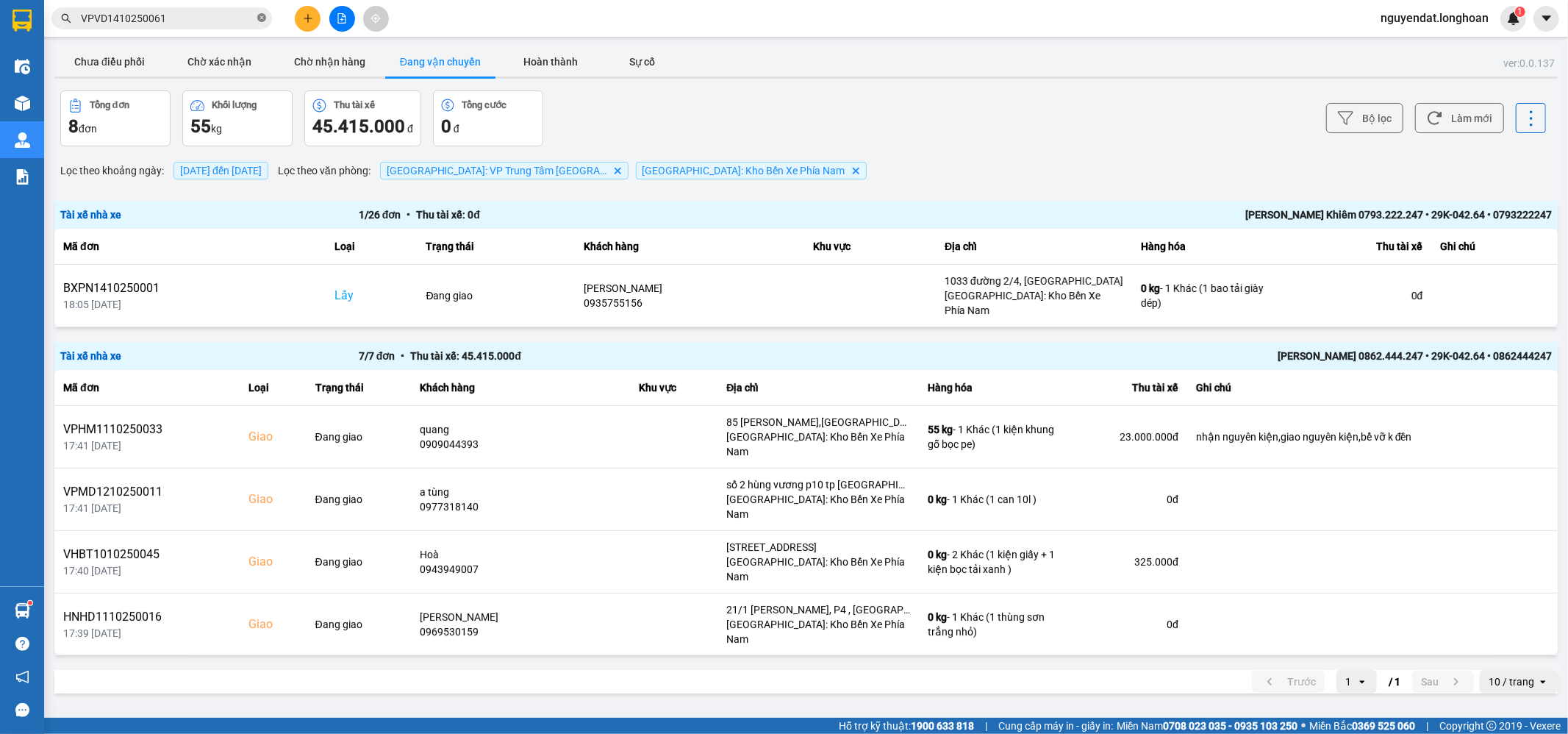
click at [260, 18] on icon "close-circle" at bounding box center [262, 18] width 9 height 9
paste input "BXPN1410250001"
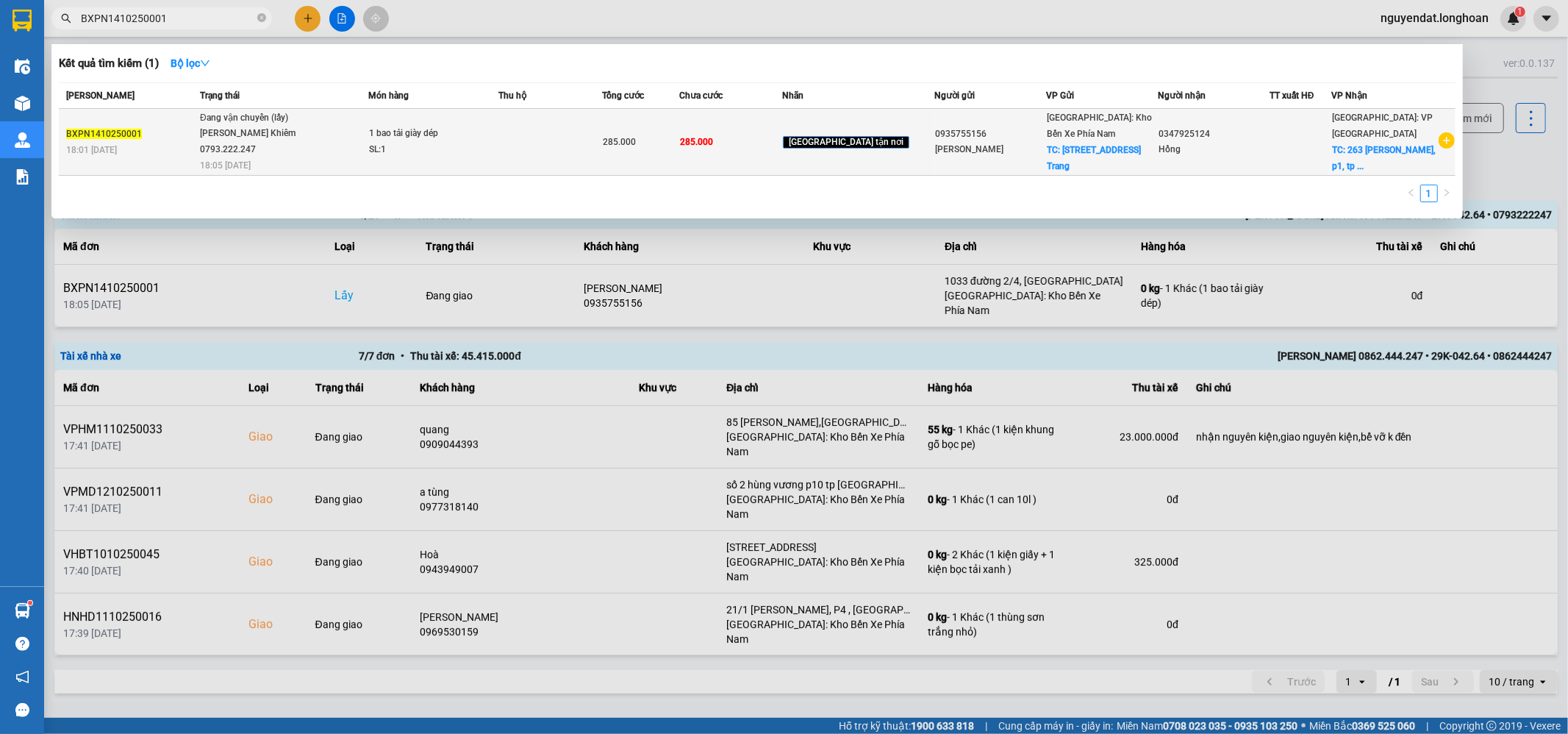
type input "BXPN1410250001"
click at [278, 128] on div "Lưu Nhược Khiêm 0793.222.247" at bounding box center [255, 142] width 110 height 32
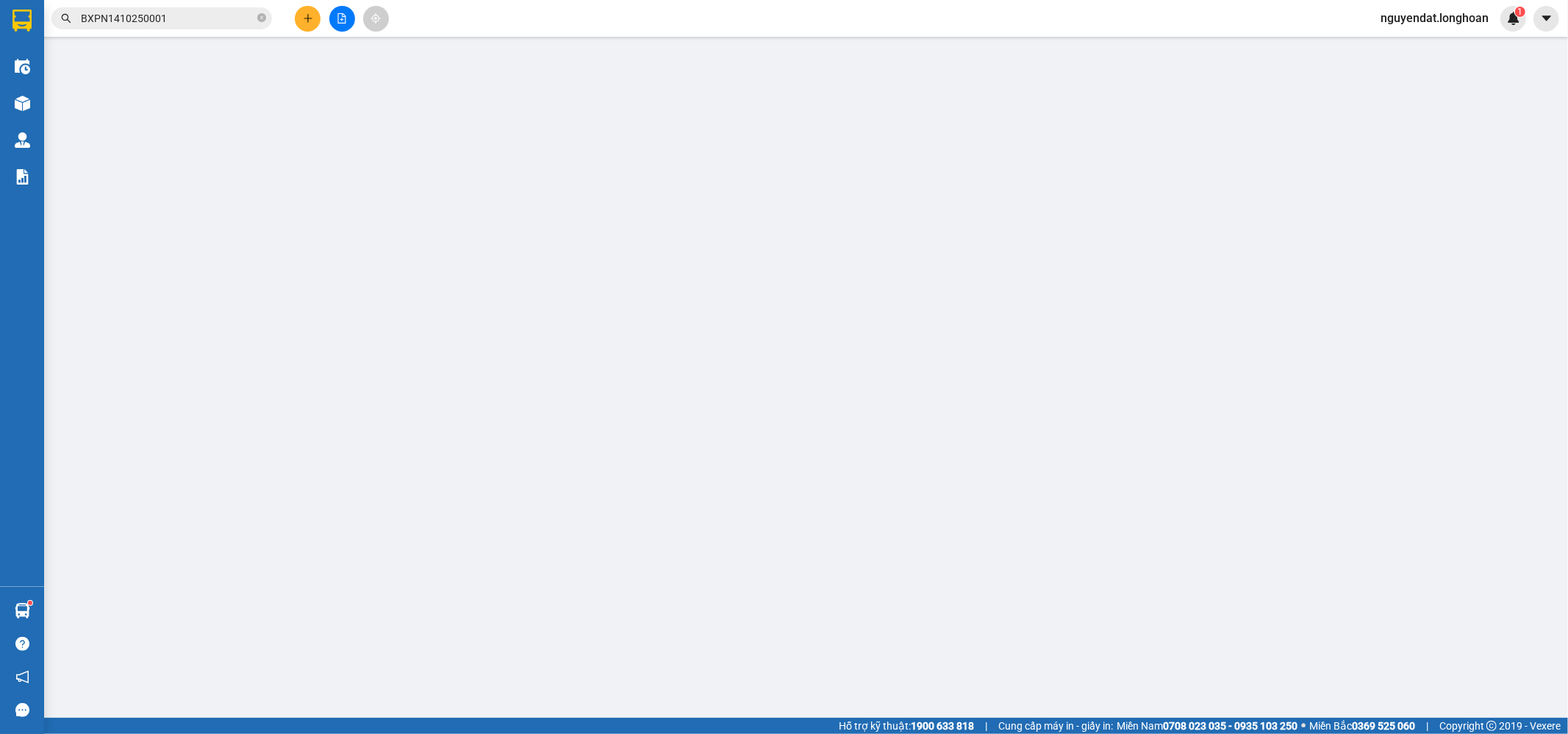
type input "0935755156"
type input "kim nghĩa"
checkbox input "true"
type input "1033 đường 2/4, Nha Trang"
type input "0347925124"
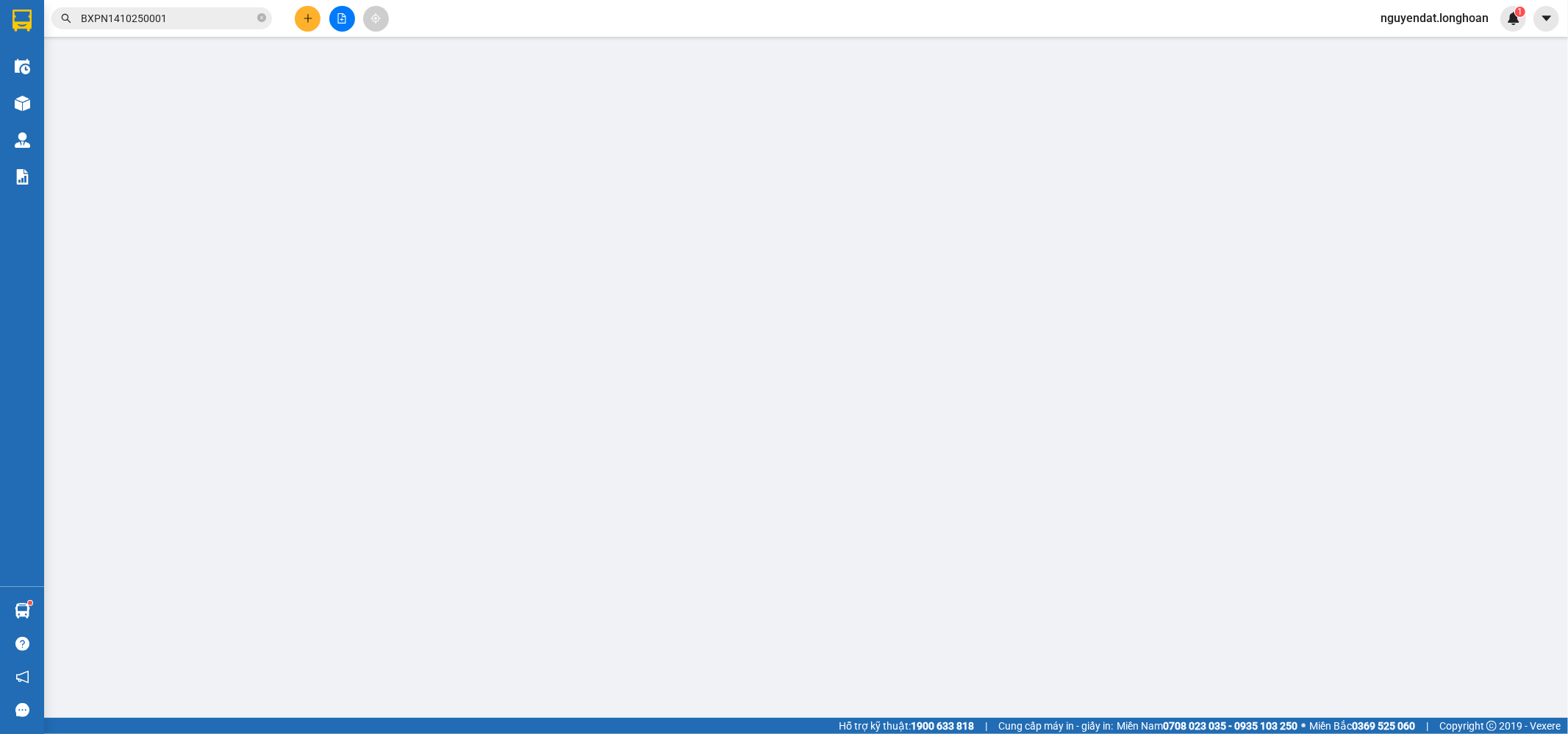
type input "Hồng"
checkbox input "true"
type input "263 trần hưng đạo, p1, tp tuy hoà , phú yên"
type input "0"
type input "285.000"
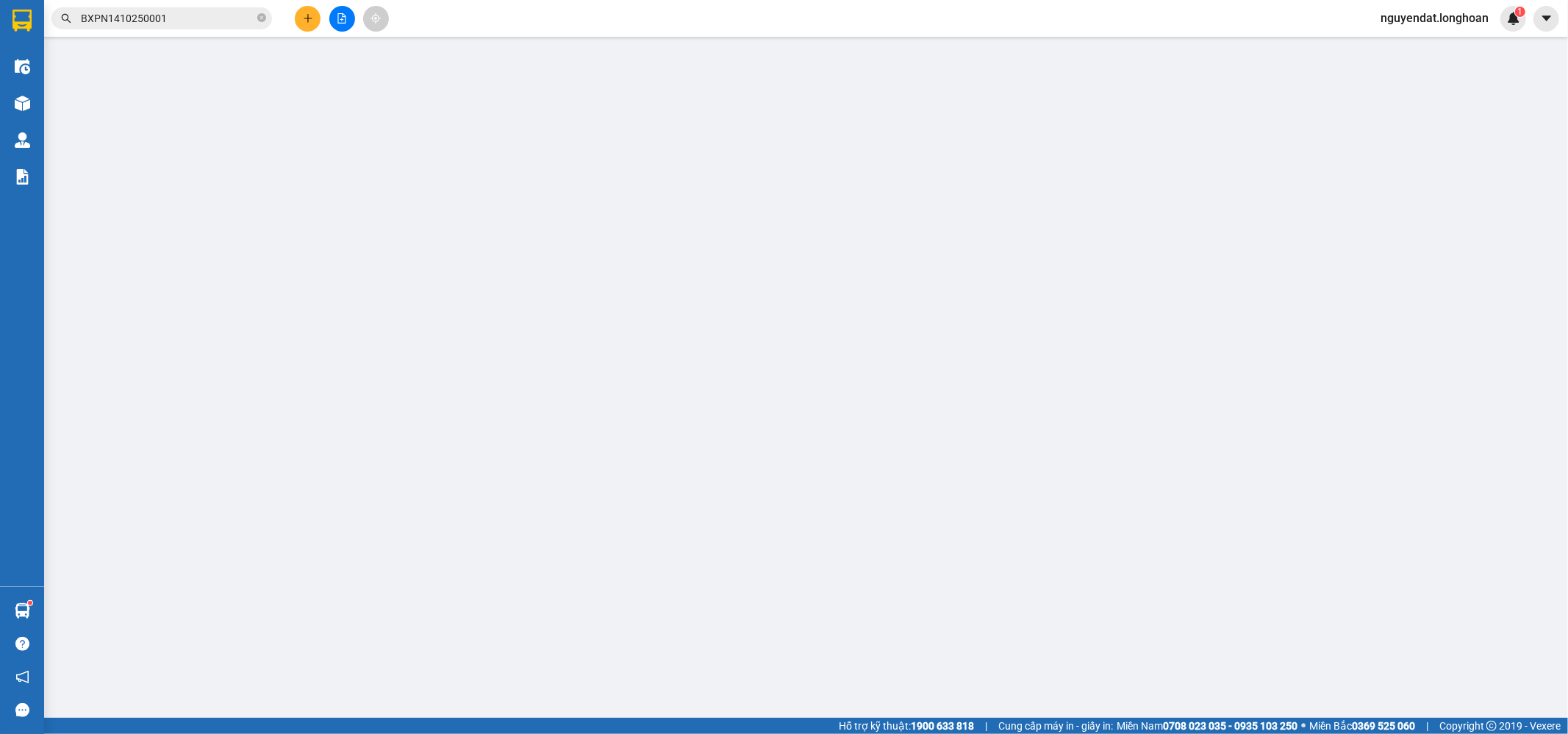
type input "285.000"
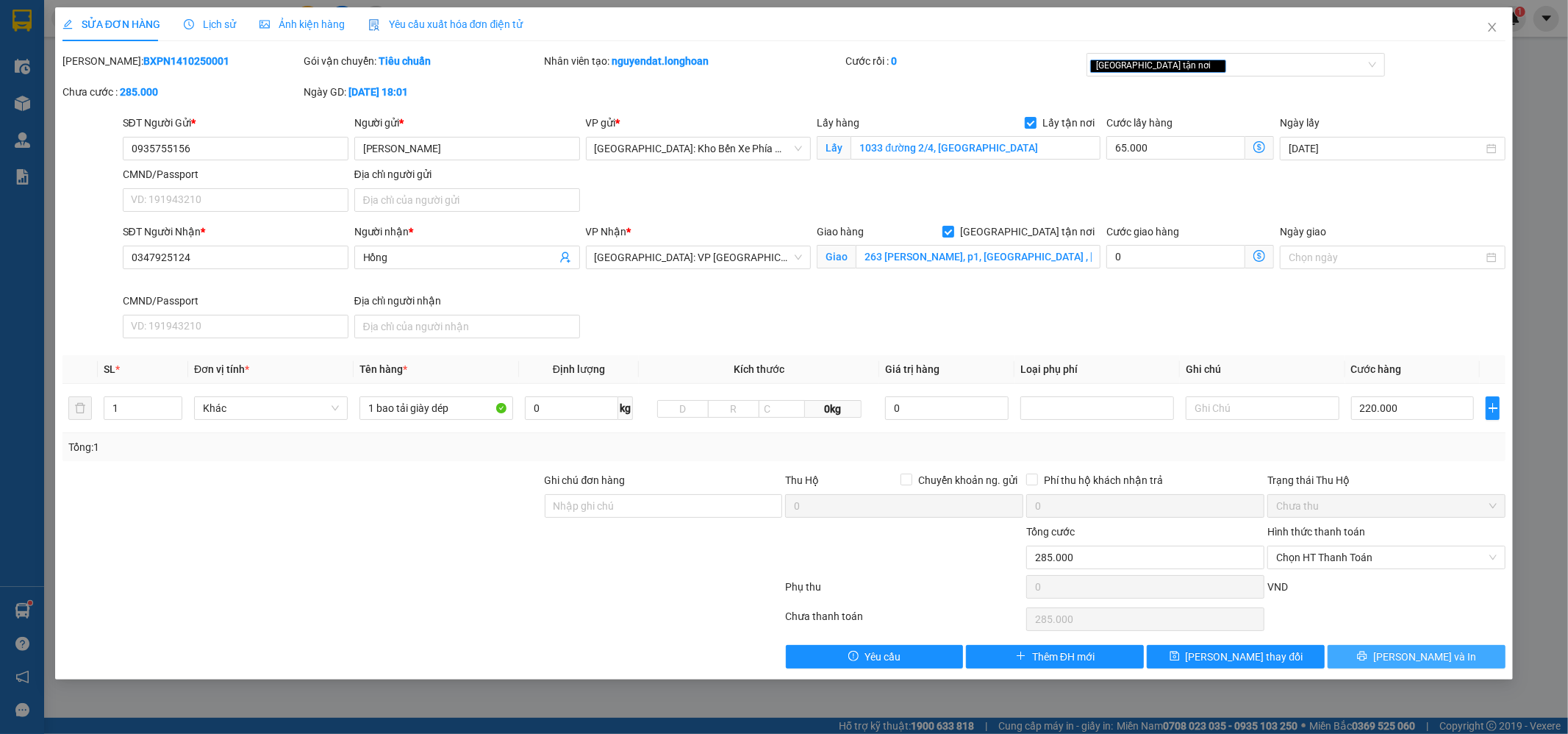
click at [1488, 657] on button "Lưu và In" at bounding box center [1417, 656] width 178 height 23
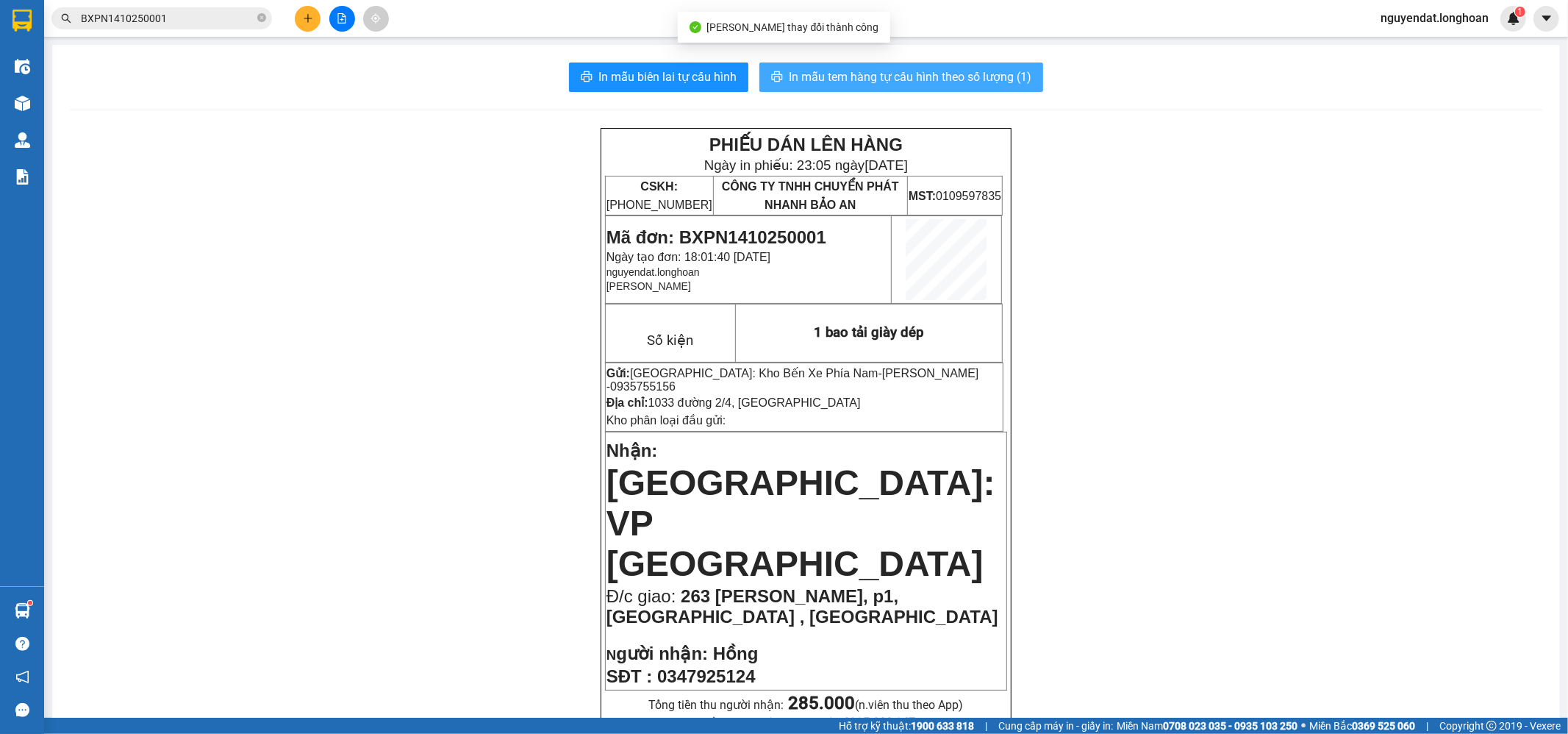
click at [865, 71] on span "In mẫu tem hàng tự cấu hình theo số lượng (1)" at bounding box center [910, 77] width 242 height 18
